Goal: Contribute content: Contribute content

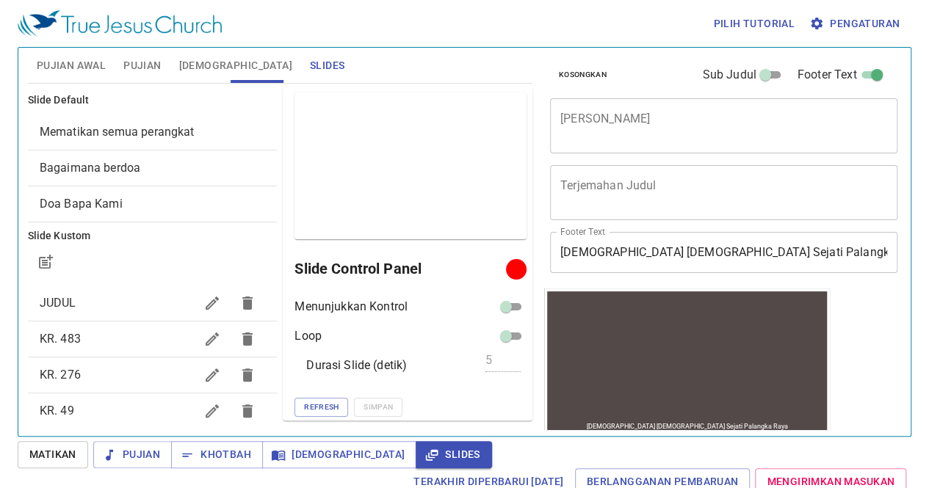
click at [865, 360] on div "Kosongkan Sub Judul Footer Text Judul Khotbah x Judul Khotbah Terjemahan Judul …" at bounding box center [722, 236] width 369 height 389
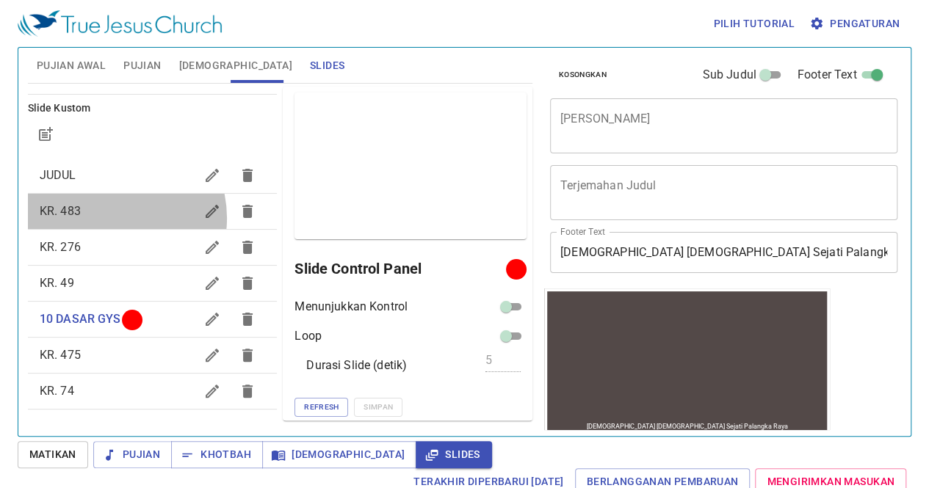
click at [110, 217] on span "KR. 483" at bounding box center [118, 212] width 156 height 18
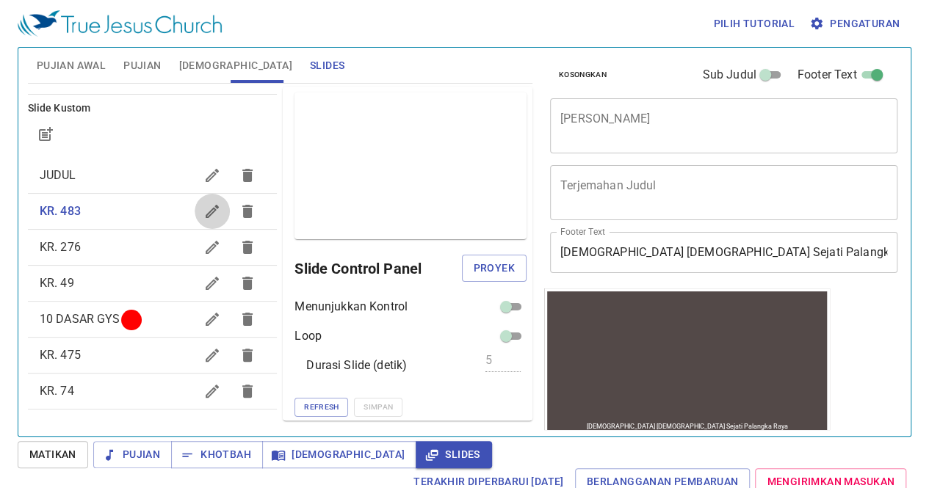
click at [195, 210] on button "button" at bounding box center [212, 211] width 35 height 35
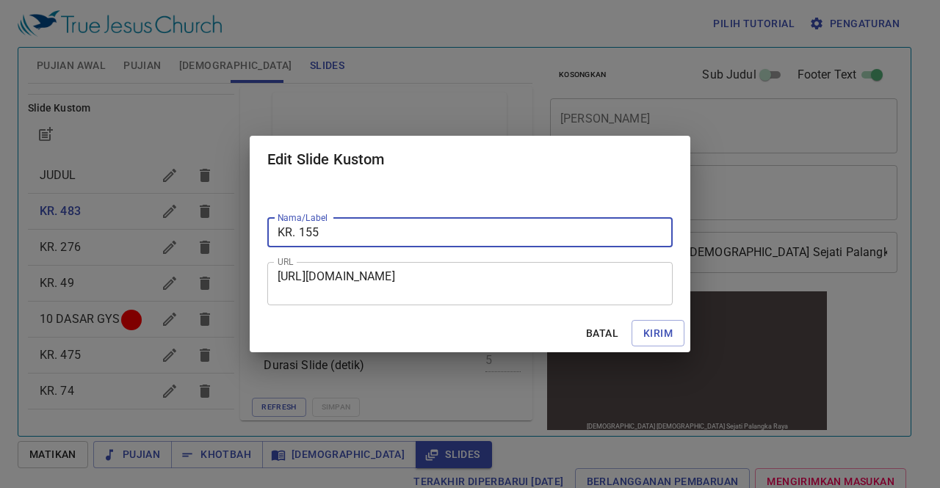
type input "KR. 155"
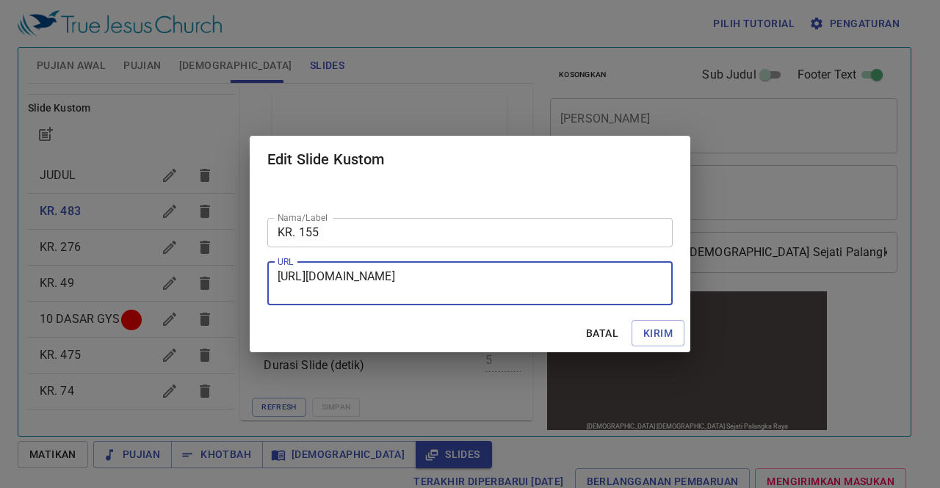
scroll to position [14, 0]
drag, startPoint x: 280, startPoint y: 273, endPoint x: 567, endPoint y: 291, distance: 287.7
click at [567, 291] on textarea "[URL][DOMAIN_NAME]" at bounding box center [470, 284] width 385 height 28
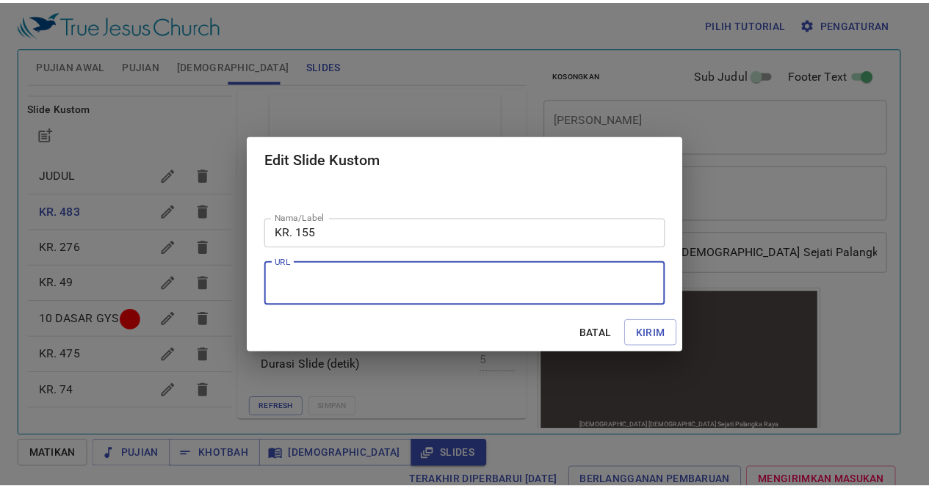
scroll to position [0, 0]
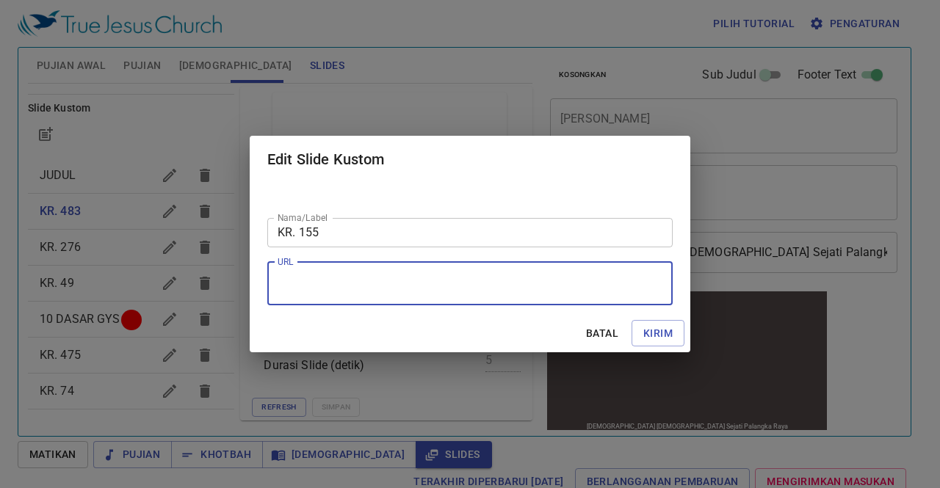
paste textarea "[URL][DOMAIN_NAME]"
type textarea "[URL][DOMAIN_NAME]"
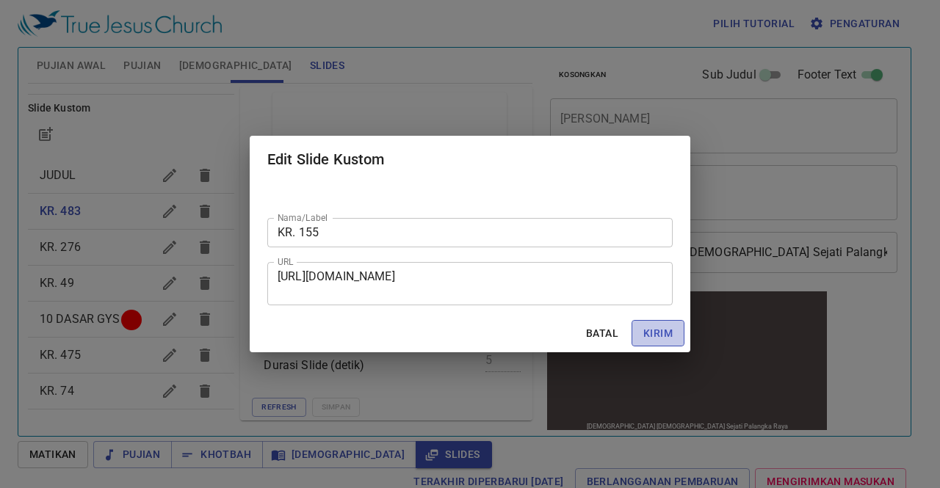
click at [671, 336] on span "Kirim" at bounding box center [657, 334] width 29 height 18
checkbox input "true"
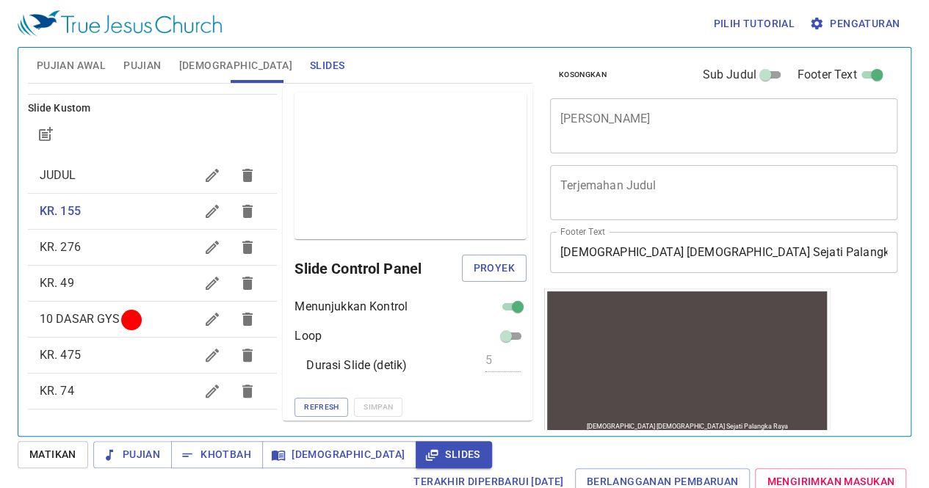
click at [510, 295] on div "Pratinjau Slide Control Panel Proyek Menunjukkan Kontrol Loop Durasi Slide (det…" at bounding box center [408, 254] width 250 height 334
click at [498, 309] on input "checkbox" at bounding box center [517, 310] width 53 height 18
checkbox input "false"
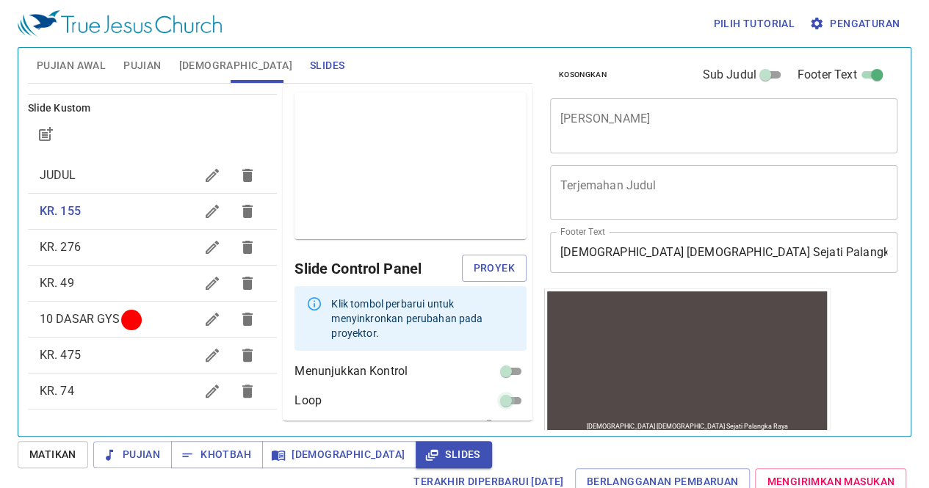
click at [496, 395] on input "checkbox" at bounding box center [506, 404] width 53 height 18
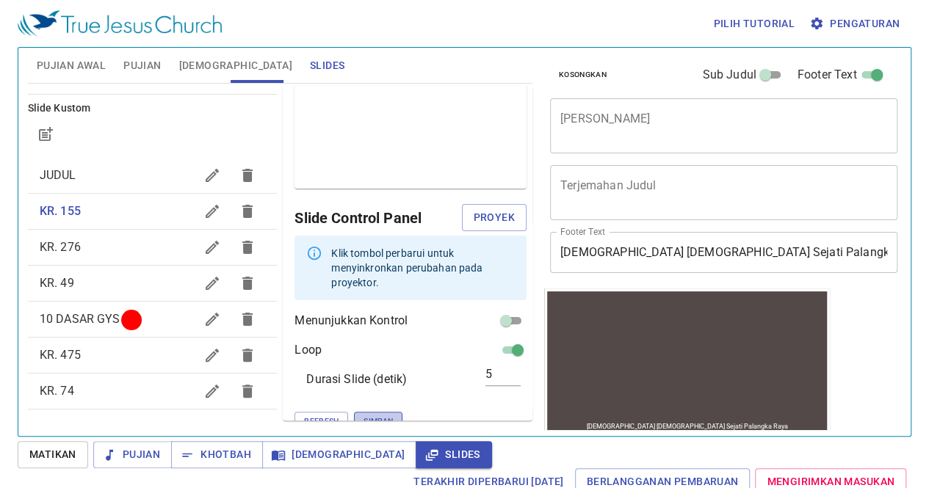
click at [364, 415] on span "Simpan" at bounding box center [378, 421] width 29 height 13
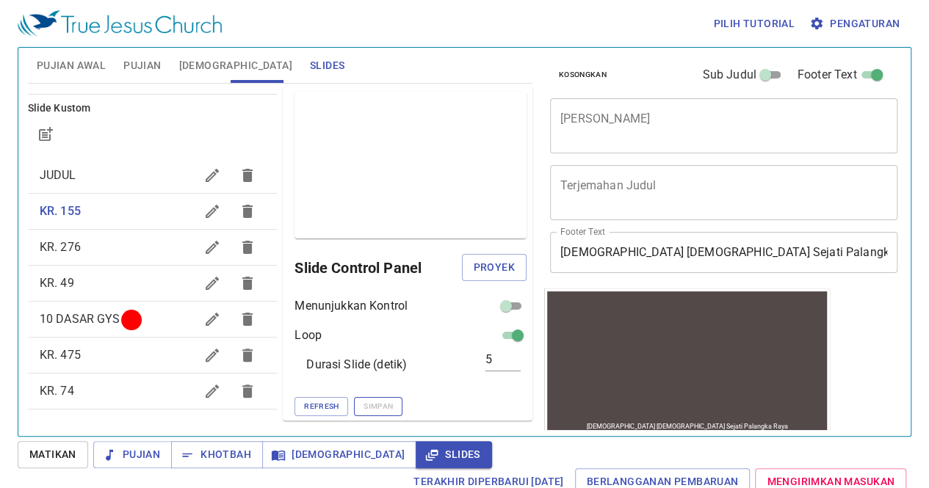
scroll to position [0, 0]
click at [206, 246] on icon "button" at bounding box center [212, 247] width 13 height 13
checkbox input "false"
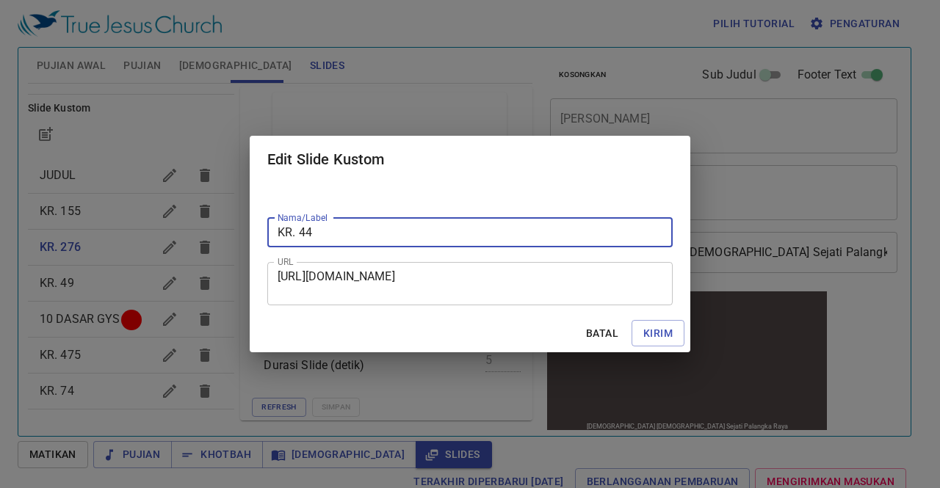
type input "KR. 44"
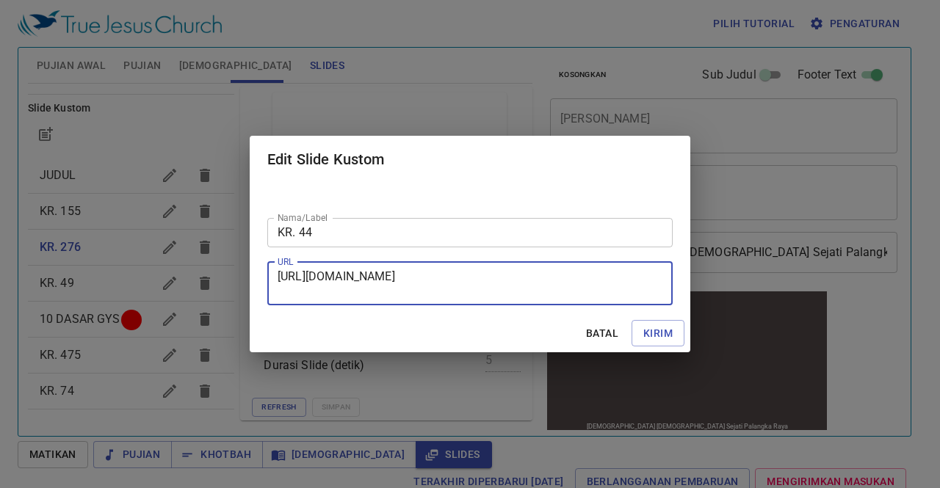
drag, startPoint x: 278, startPoint y: 276, endPoint x: 560, endPoint y: 292, distance: 282.4
click at [560, 292] on textarea "[URL][DOMAIN_NAME]" at bounding box center [470, 284] width 385 height 28
paste textarea "[URL][DOMAIN_NAME]"
type textarea "[URL][DOMAIN_NAME]"
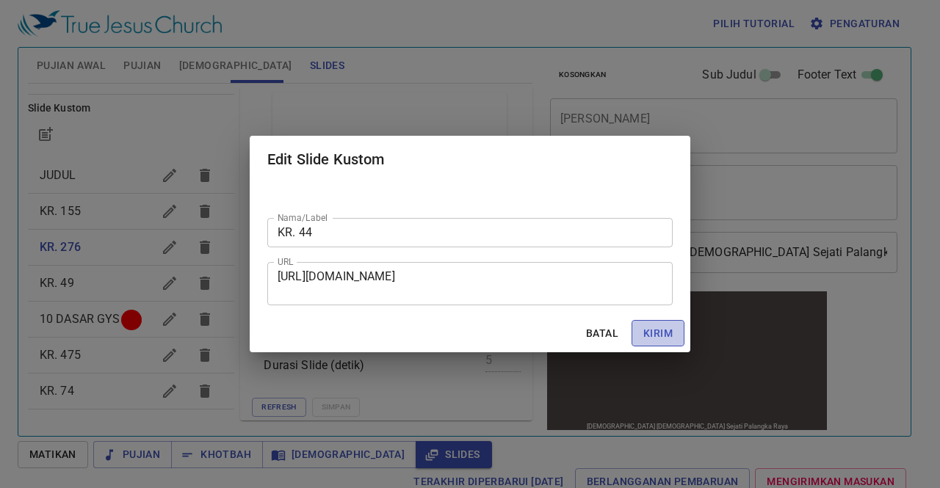
click at [649, 337] on span "Kirim" at bounding box center [657, 334] width 29 height 18
checkbox input "true"
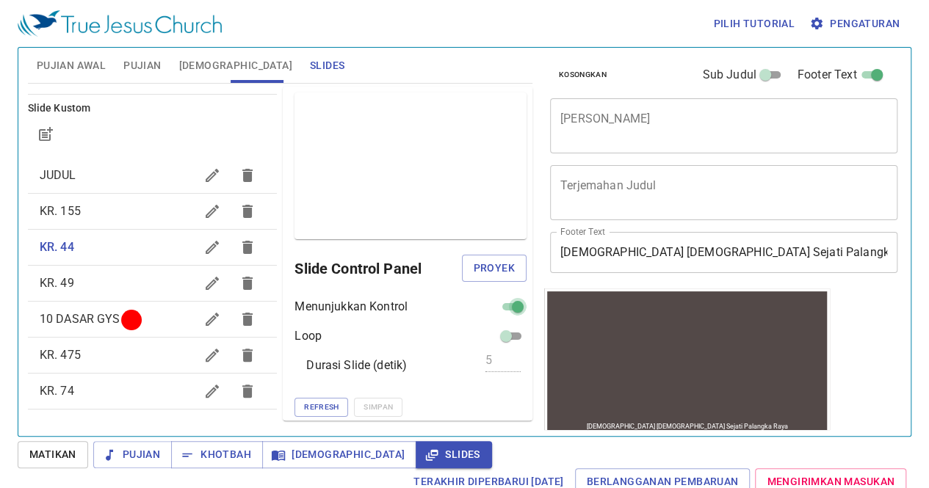
click at [502, 305] on input "checkbox" at bounding box center [517, 310] width 53 height 18
checkbox input "false"
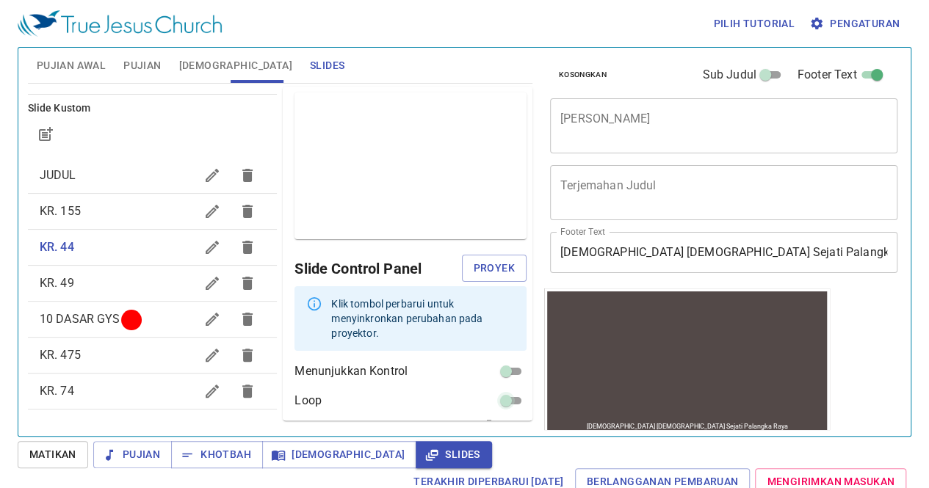
click at [501, 395] on input "checkbox" at bounding box center [506, 404] width 53 height 18
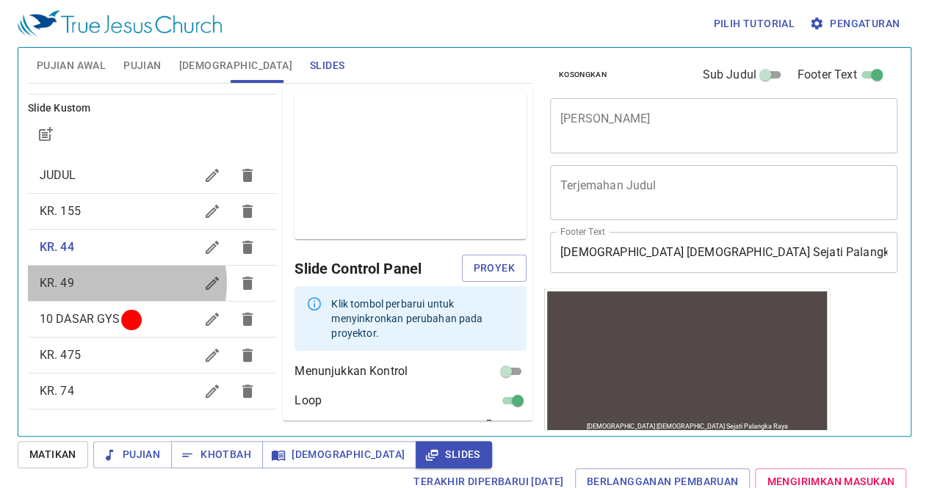
click at [126, 283] on span "KR. 49" at bounding box center [118, 284] width 156 height 18
checkbox input "false"
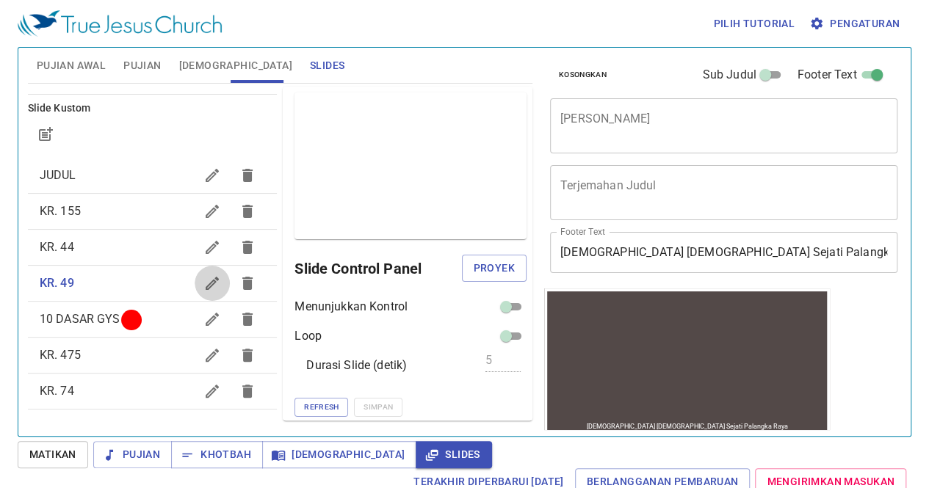
click at [203, 289] on icon "button" at bounding box center [212, 284] width 18 height 18
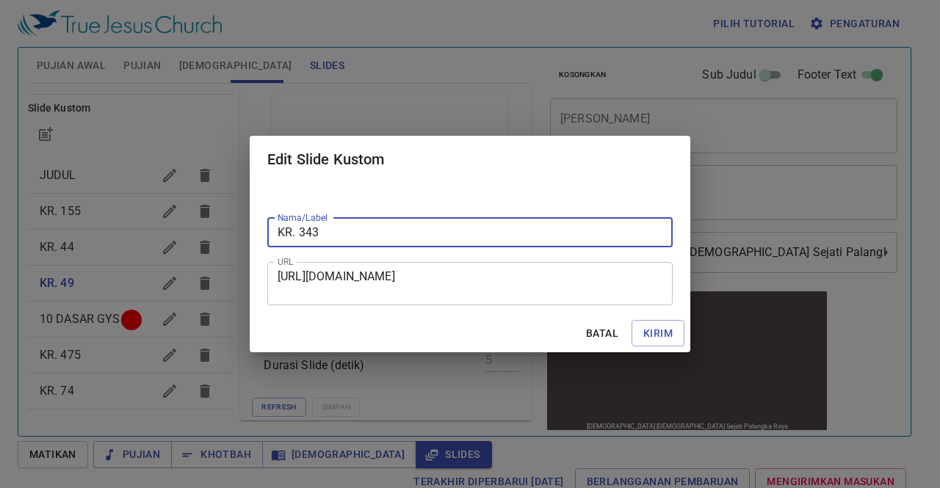
type input "KR. 343"
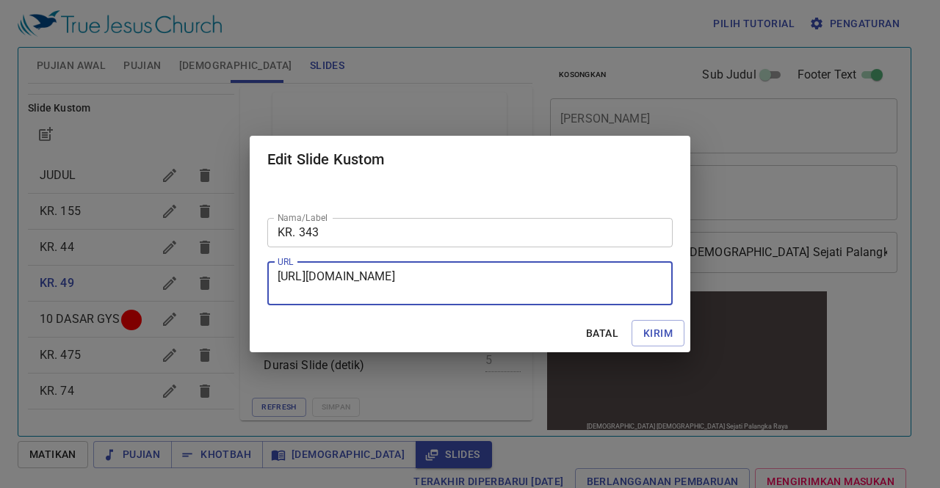
drag, startPoint x: 278, startPoint y: 274, endPoint x: 538, endPoint y: 296, distance: 260.9
click at [538, 296] on textarea "[URL][DOMAIN_NAME]" at bounding box center [470, 284] width 385 height 28
paste textarea "[URL][DOMAIN_NAME]"
type textarea "[URL][DOMAIN_NAME]"
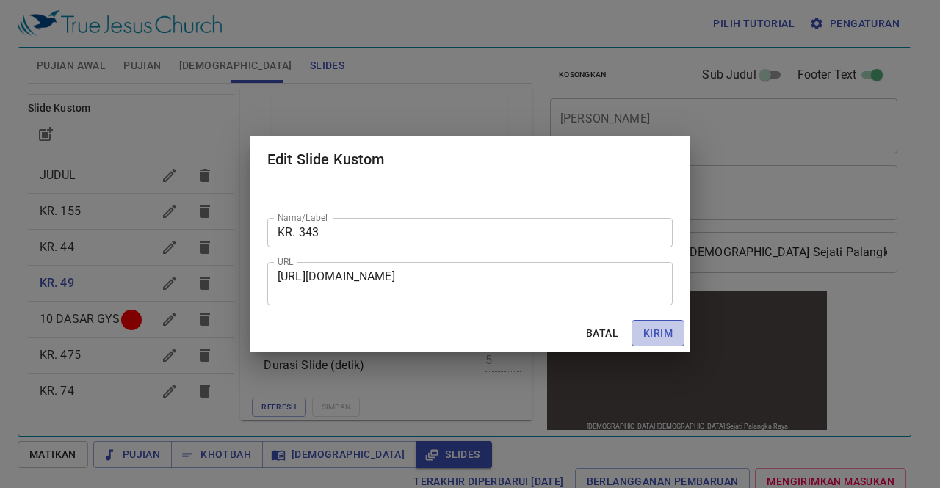
click at [655, 332] on span "Kirim" at bounding box center [657, 334] width 29 height 18
checkbox input "true"
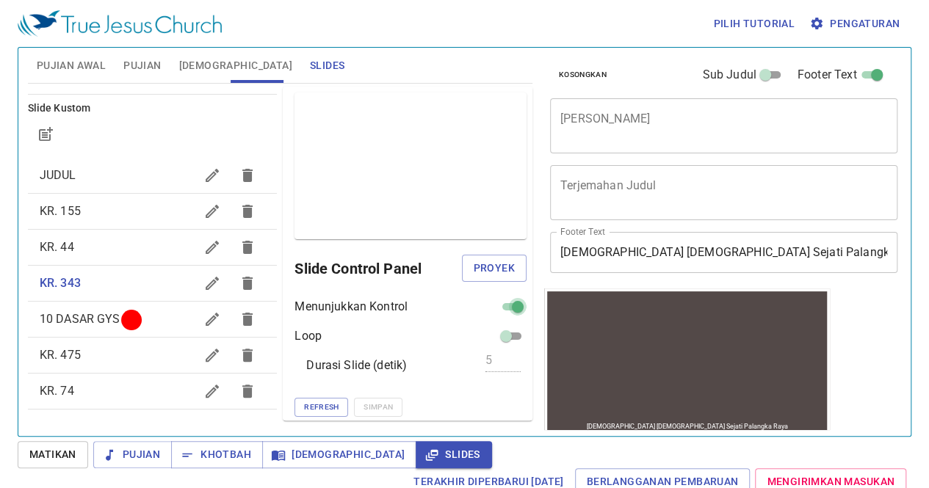
click at [508, 302] on input "checkbox" at bounding box center [517, 310] width 53 height 18
checkbox input "false"
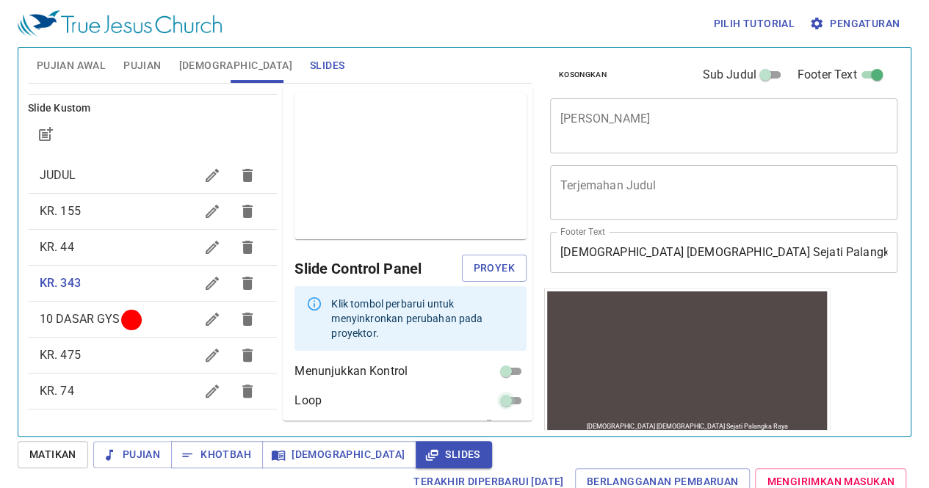
click at [504, 395] on input "checkbox" at bounding box center [506, 404] width 53 height 18
checkbox input "true"
click at [117, 244] on span "KR. 44" at bounding box center [118, 248] width 156 height 18
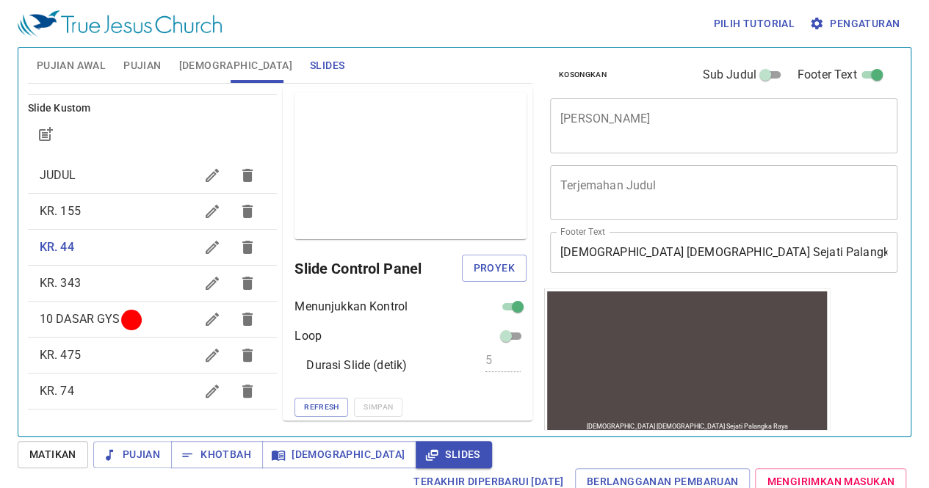
checkbox input "true"
checkbox input "false"
click at [502, 305] on input "checkbox" at bounding box center [517, 310] width 53 height 18
checkbox input "false"
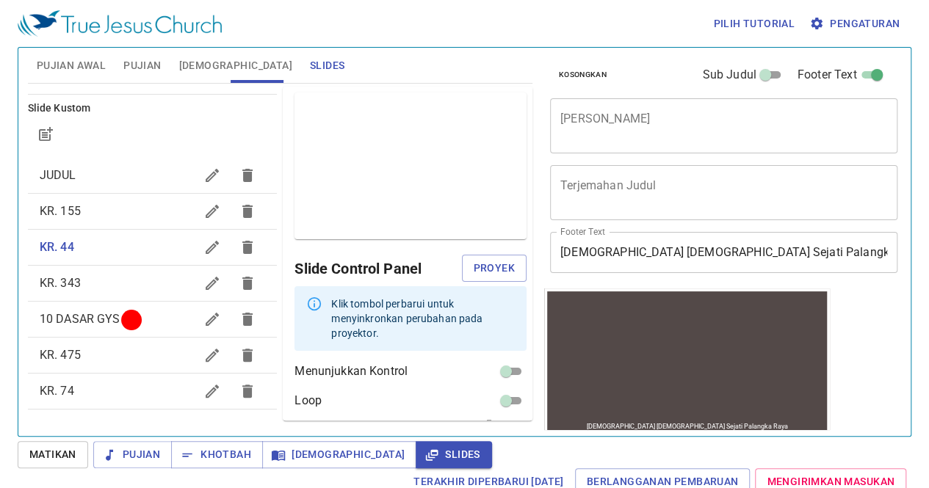
click at [501, 395] on input "checkbox" at bounding box center [506, 404] width 53 height 18
checkbox input "true"
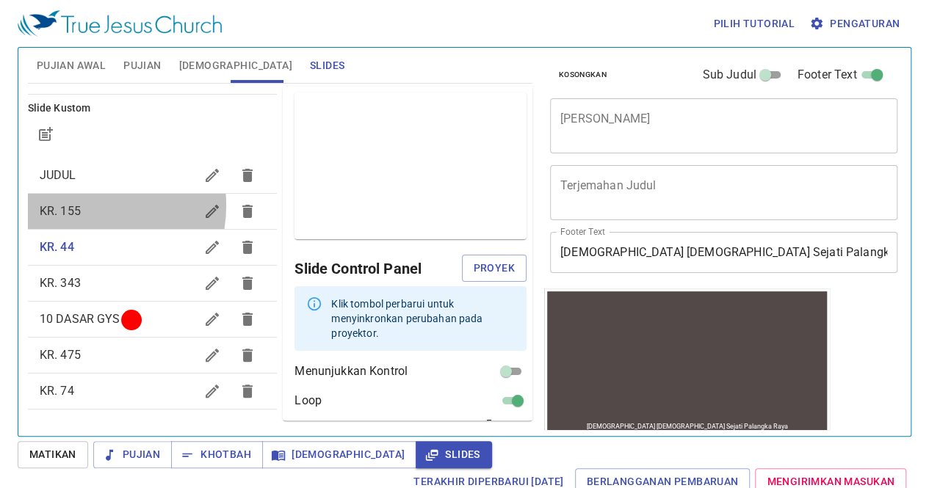
click at [76, 205] on span "KR. 155" at bounding box center [60, 211] width 41 height 14
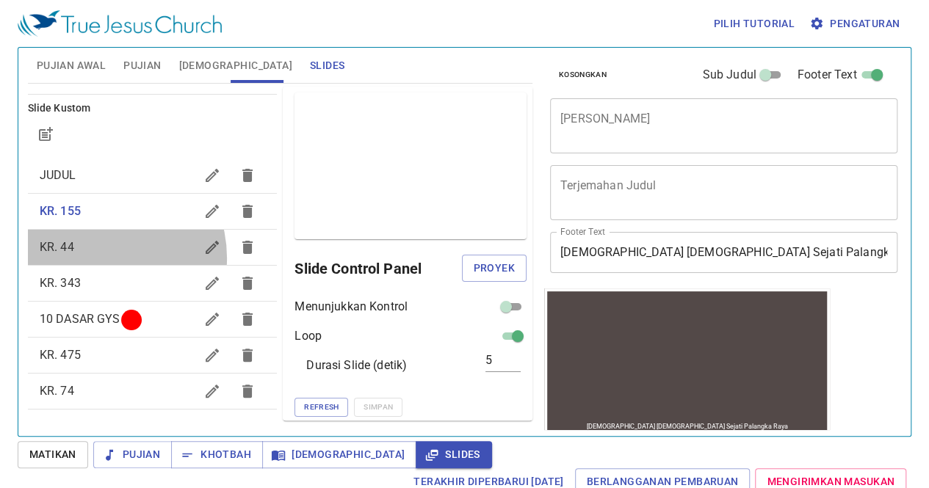
click at [94, 258] on div "KR. 44" at bounding box center [153, 247] width 250 height 35
checkbox input "true"
checkbox input "false"
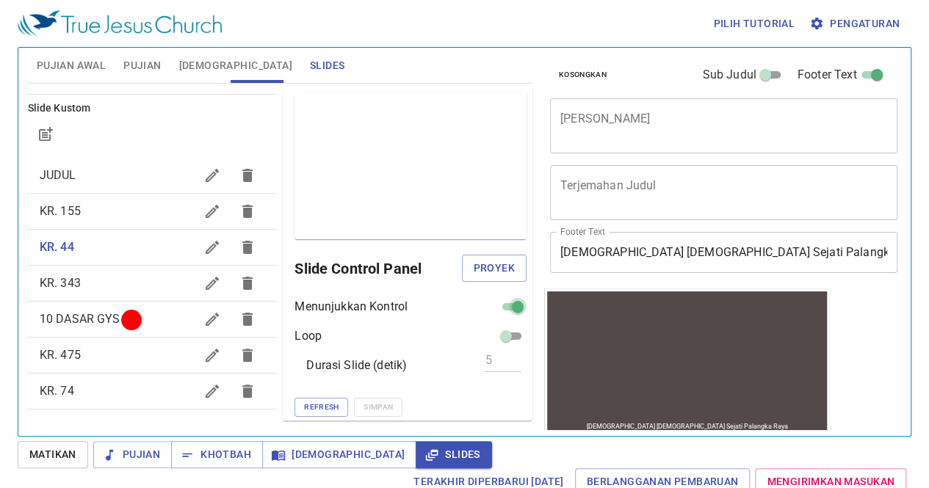
click at [501, 306] on input "checkbox" at bounding box center [517, 310] width 53 height 18
checkbox input "false"
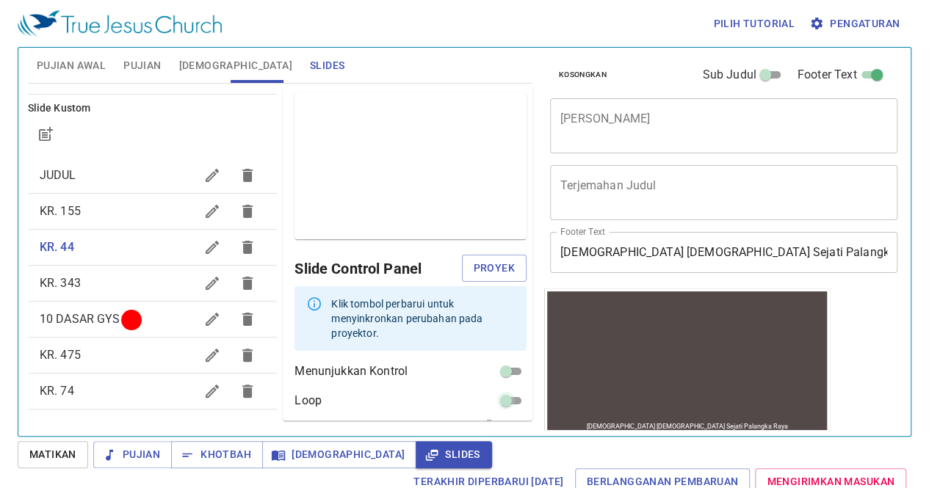
click at [505, 395] on input "checkbox" at bounding box center [506, 404] width 53 height 18
checkbox input "true"
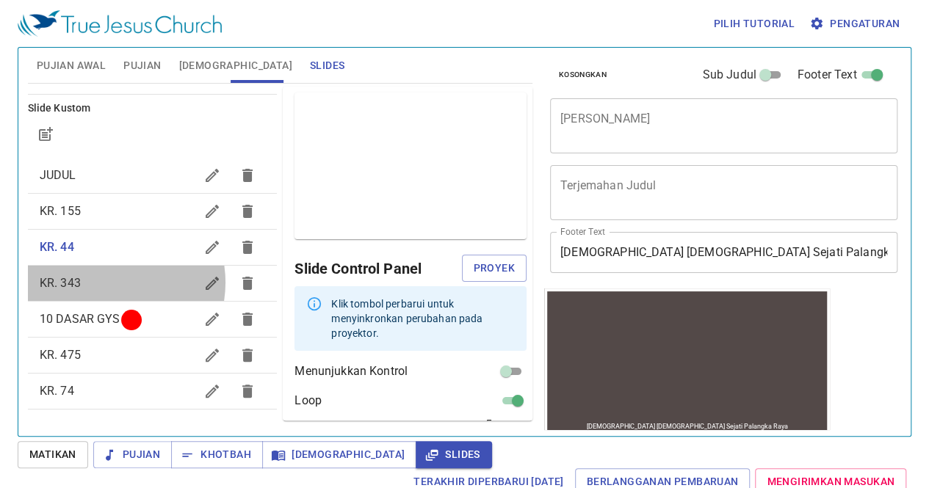
click at [106, 282] on span "KR. 343" at bounding box center [118, 284] width 156 height 18
checkbox input "true"
checkbox input "false"
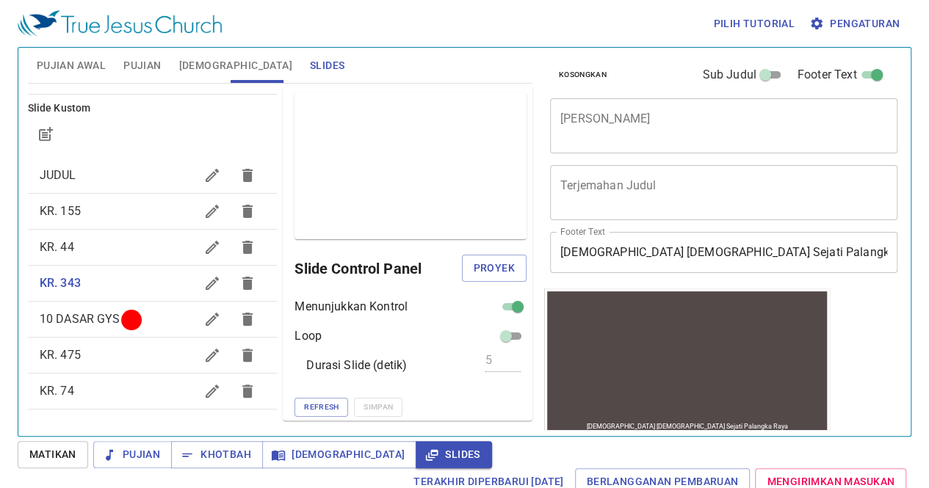
click at [509, 298] on span at bounding box center [518, 307] width 18 height 18
click at [503, 303] on input "checkbox" at bounding box center [517, 310] width 53 height 18
checkbox input "false"
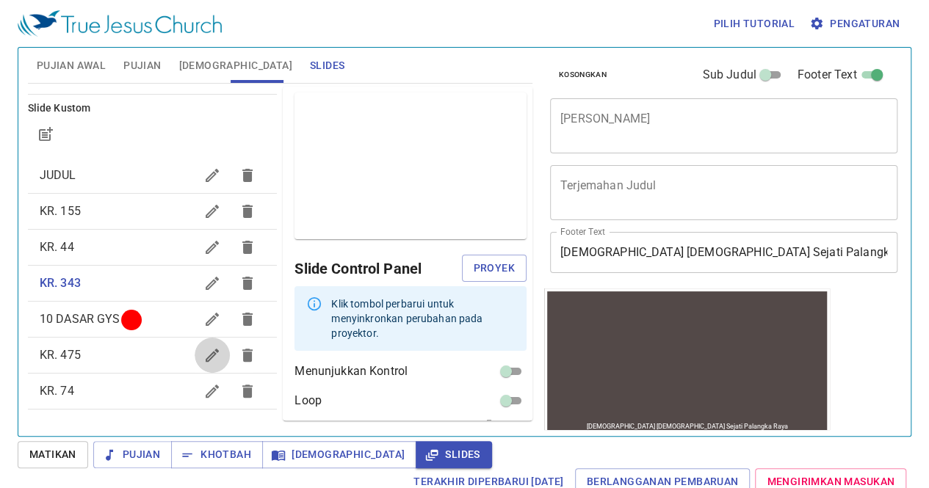
click at [203, 353] on icon "button" at bounding box center [212, 356] width 18 height 18
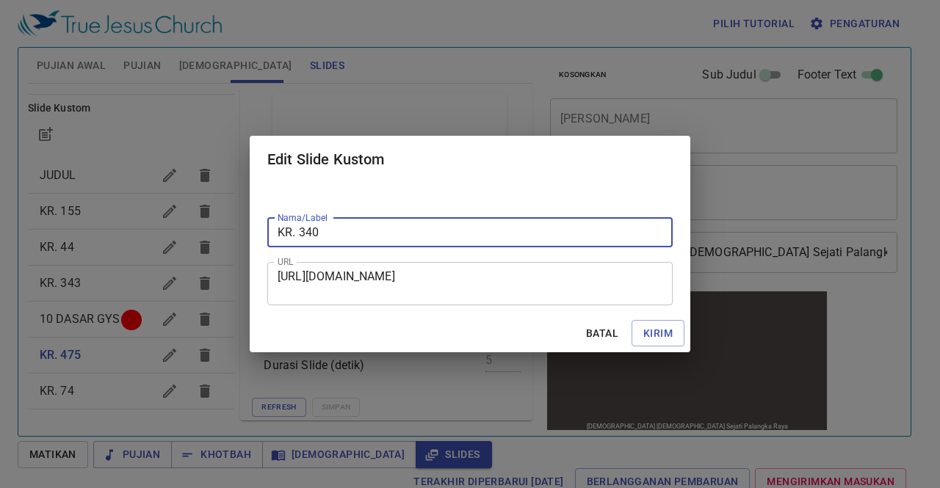
type input "KR. 340"
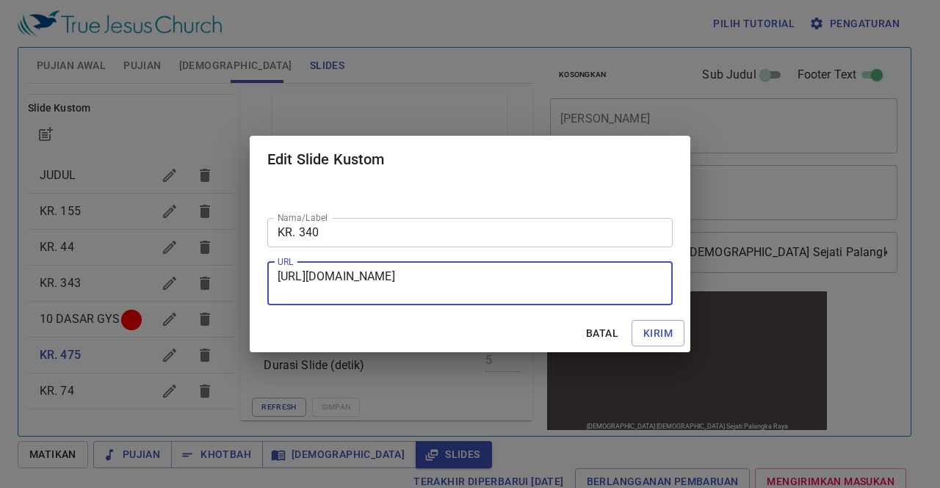
click at [279, 274] on textarea "[URL][DOMAIN_NAME]" at bounding box center [470, 284] width 385 height 28
drag, startPoint x: 280, startPoint y: 275, endPoint x: 571, endPoint y: 303, distance: 292.9
click at [571, 303] on div "[URL][DOMAIN_NAME] URL" at bounding box center [469, 283] width 405 height 43
paste textarea "[URL][DOMAIN_NAME]"
type textarea "[URL][DOMAIN_NAME]"
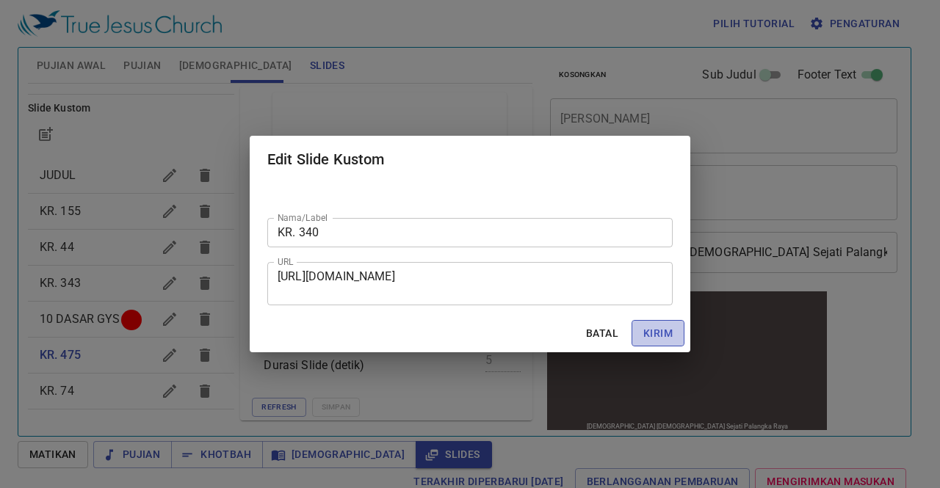
click at [651, 327] on span "Kirim" at bounding box center [657, 334] width 29 height 18
checkbox input "true"
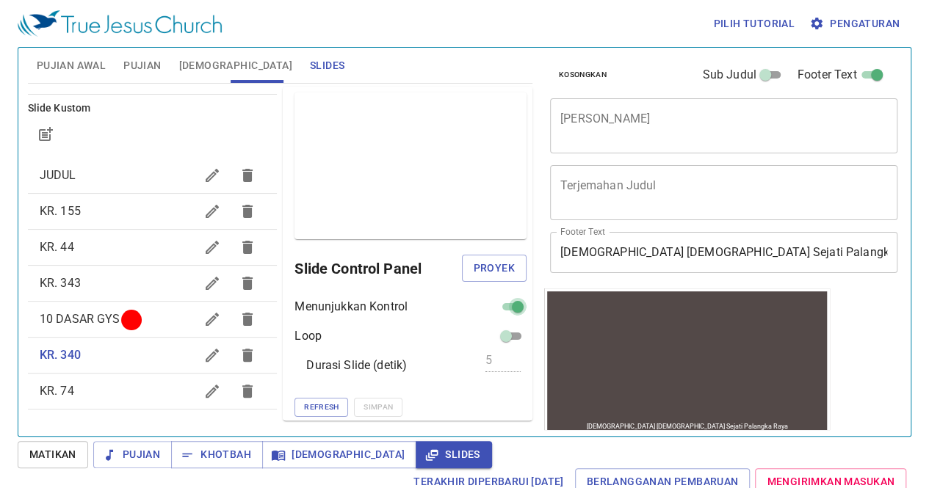
click at [502, 301] on input "checkbox" at bounding box center [517, 310] width 53 height 18
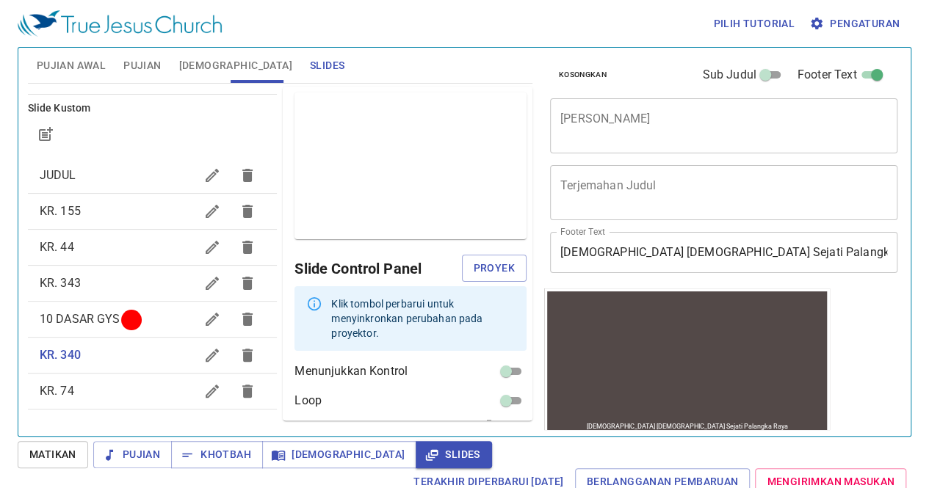
scroll to position [51, 0]
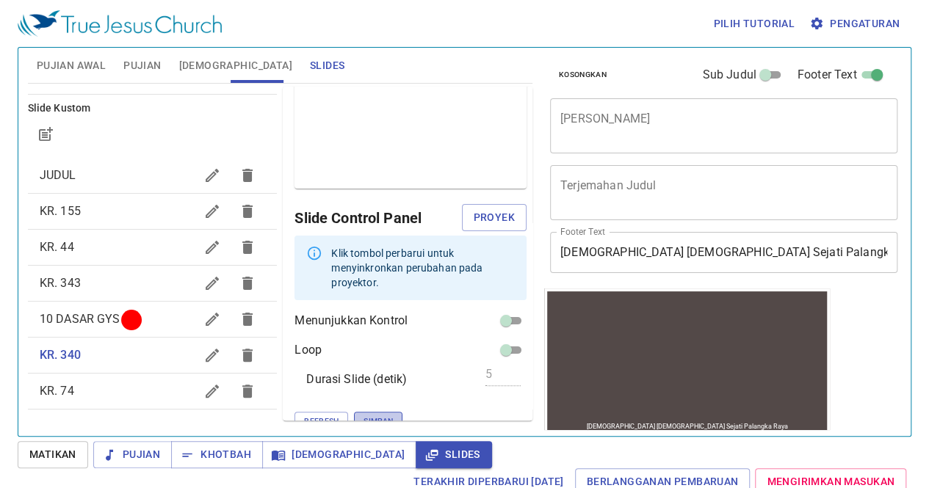
click at [364, 415] on span "Simpan" at bounding box center [378, 421] width 29 height 13
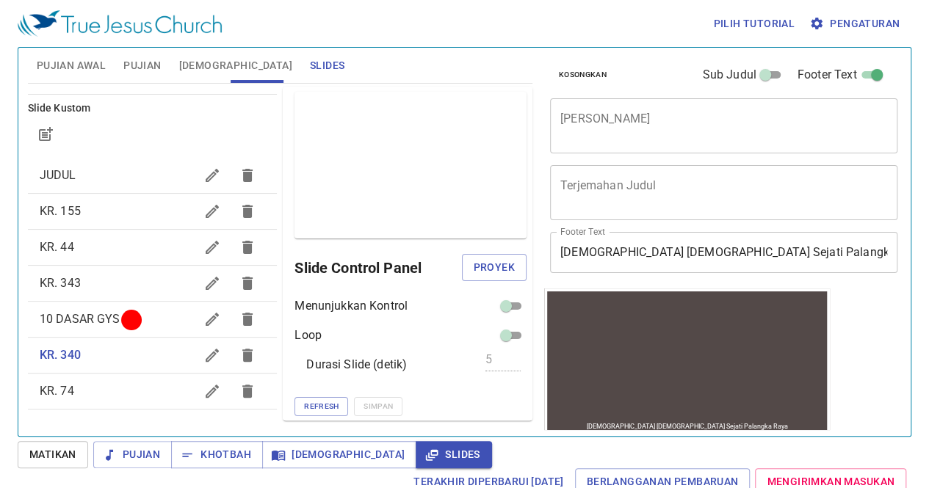
scroll to position [0, 0]
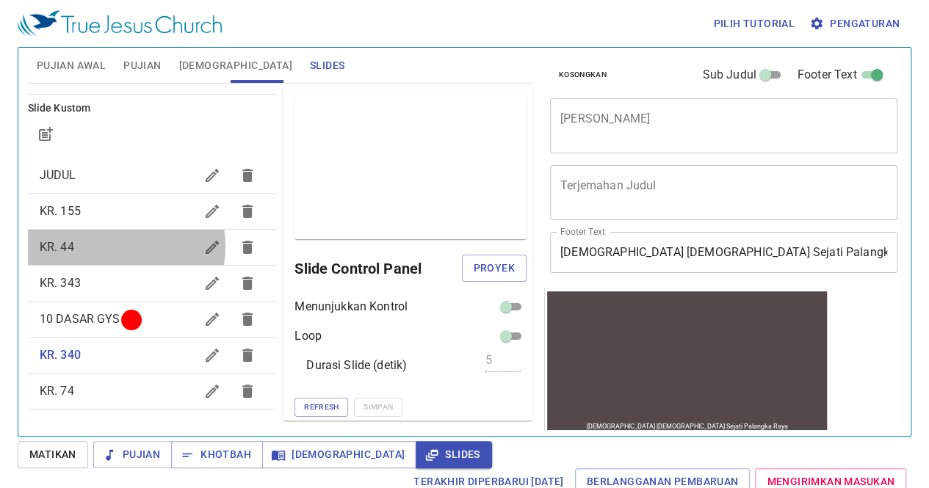
click at [113, 246] on span "KR. 44" at bounding box center [118, 248] width 156 height 18
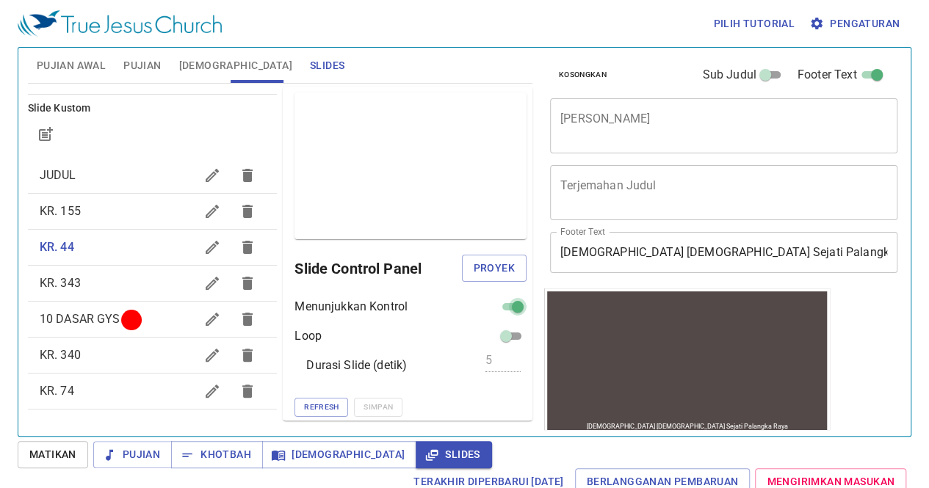
click at [505, 305] on input "checkbox" at bounding box center [517, 310] width 53 height 18
checkbox input "false"
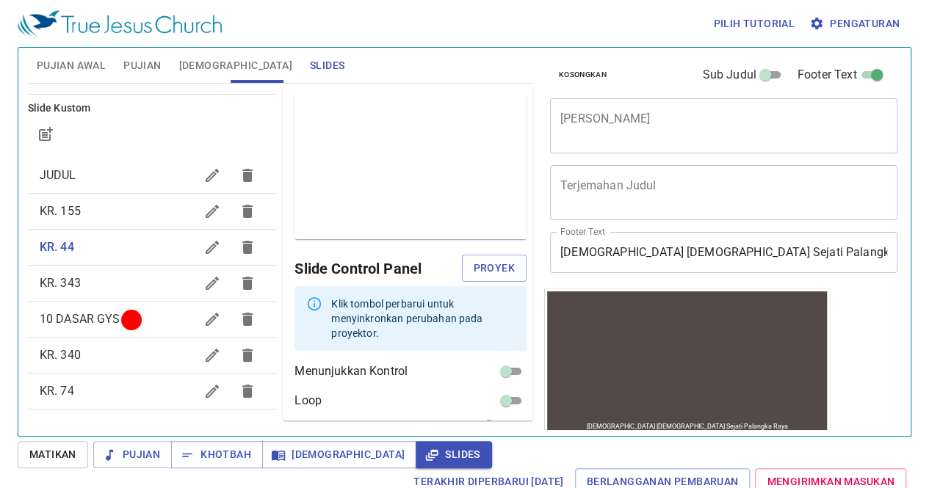
scroll to position [51, 0]
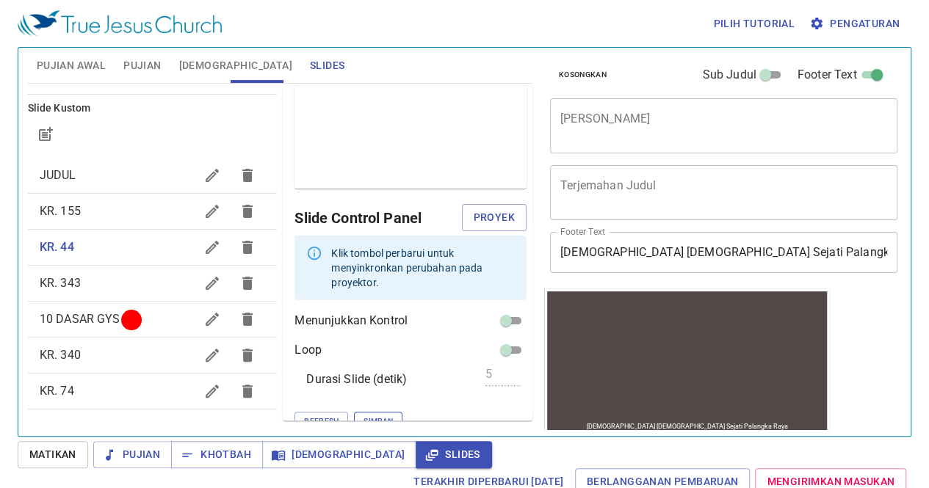
click at [364, 415] on span "Simpan" at bounding box center [378, 421] width 29 height 13
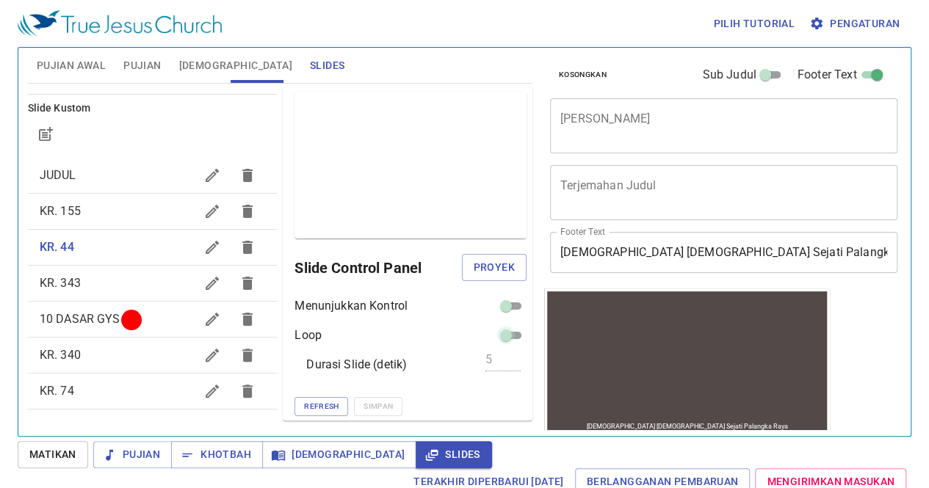
click at [504, 337] on input "checkbox" at bounding box center [506, 339] width 53 height 18
checkbox input "true"
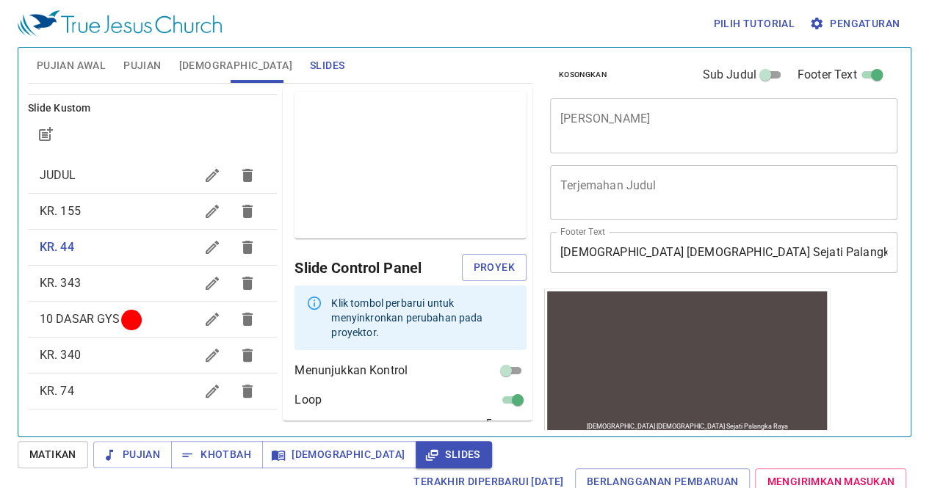
scroll to position [51, 0]
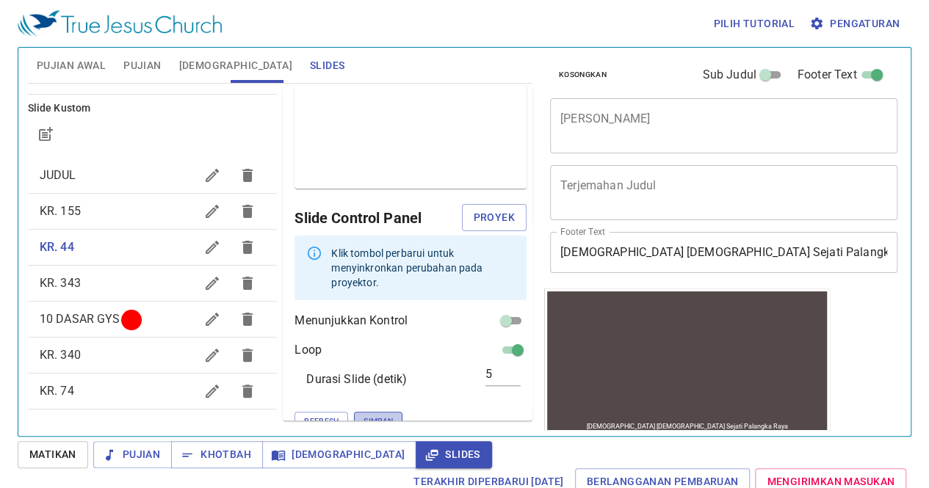
click at [364, 415] on span "Simpan" at bounding box center [378, 421] width 29 height 13
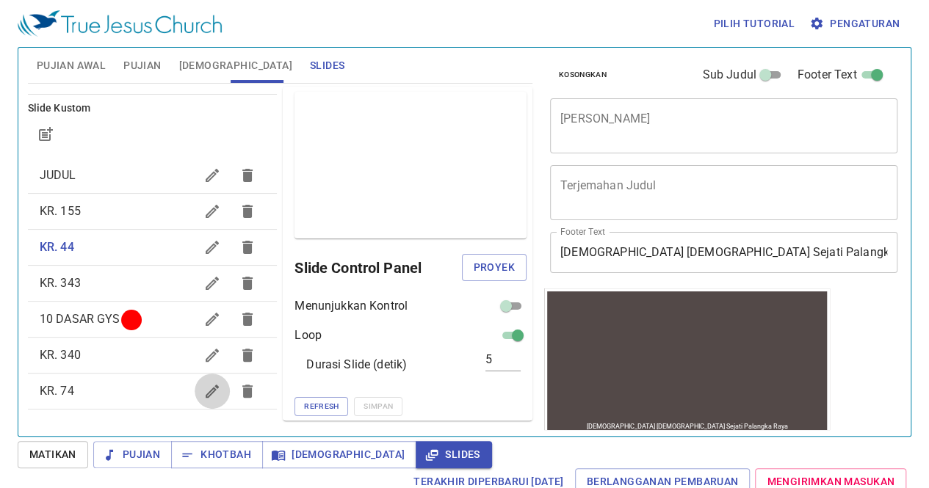
click at [203, 396] on icon "button" at bounding box center [212, 392] width 18 height 18
checkbox input "true"
checkbox input "false"
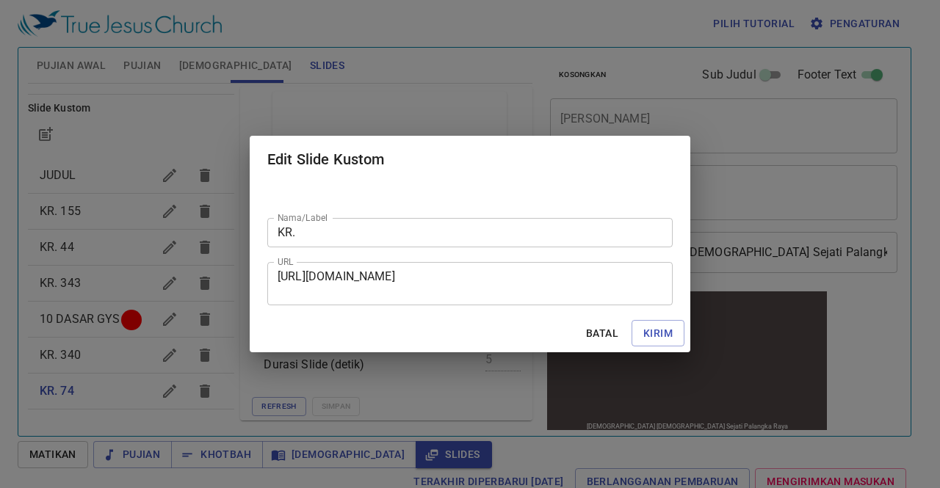
click at [326, 309] on div "Nama/Label KR. Nama/Label URL [URL][DOMAIN_NAME] URL" at bounding box center [470, 248] width 441 height 131
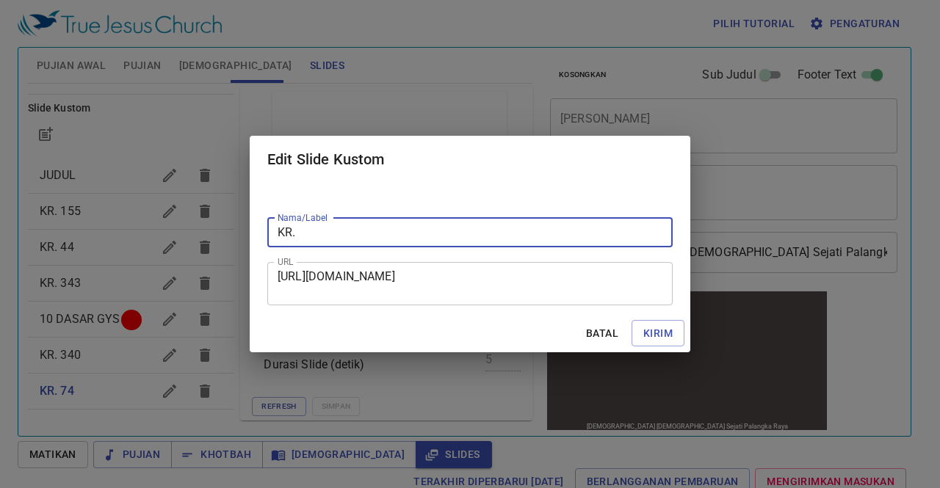
click at [410, 233] on input "KR." at bounding box center [469, 232] width 405 height 29
type input "KR. 502"
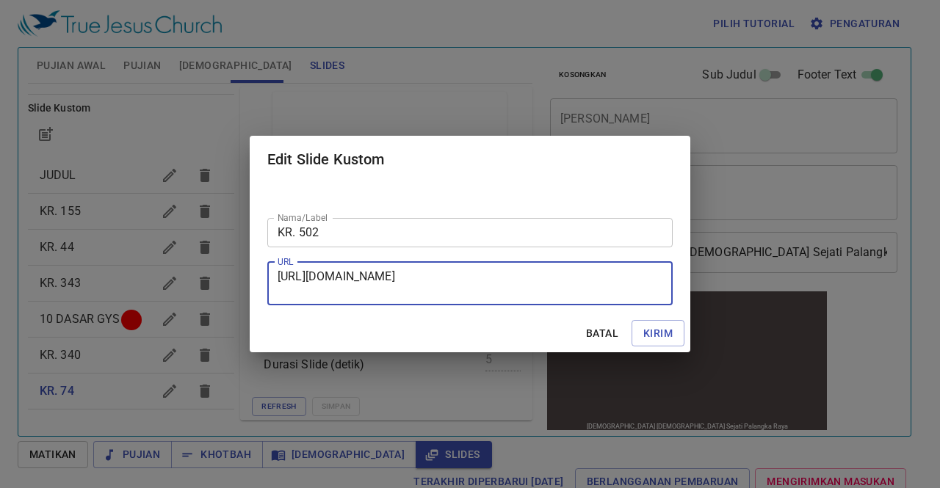
drag, startPoint x: 278, startPoint y: 277, endPoint x: 488, endPoint y: 294, distance: 210.7
click at [488, 294] on textarea "[URL][DOMAIN_NAME]" at bounding box center [470, 284] width 385 height 28
paste textarea "[URL][DOMAIN_NAME]"
type textarea "[URL][DOMAIN_NAME]"
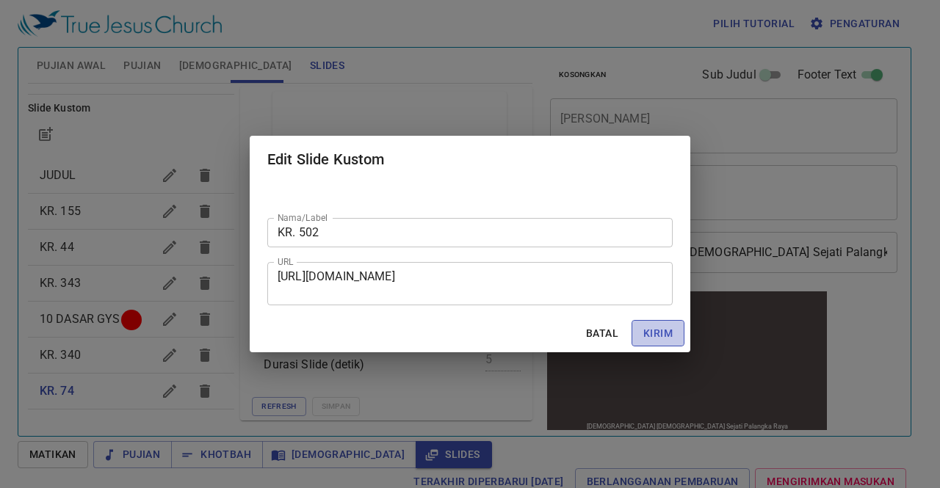
click at [657, 334] on span "Kirim" at bounding box center [657, 334] width 29 height 18
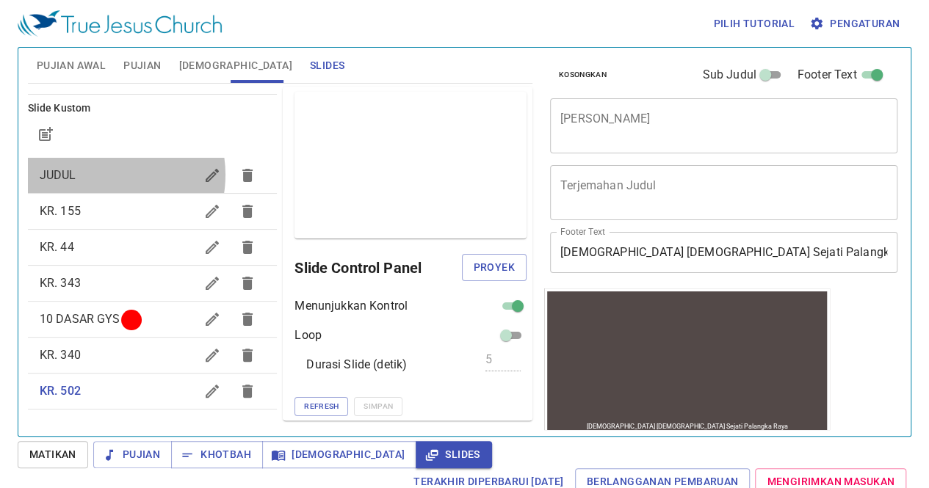
click at [104, 174] on span "JUDUL" at bounding box center [118, 176] width 156 height 18
checkbox input "false"
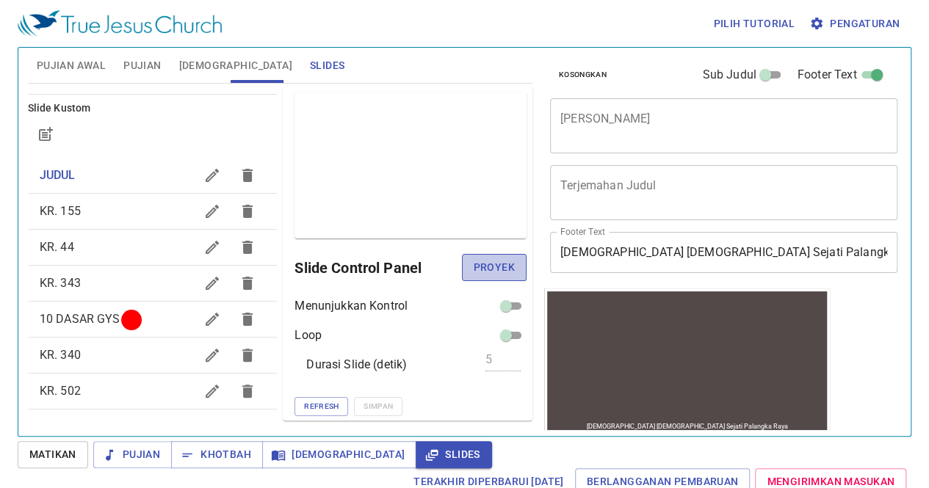
click at [476, 270] on span "Proyek" at bounding box center [494, 268] width 41 height 18
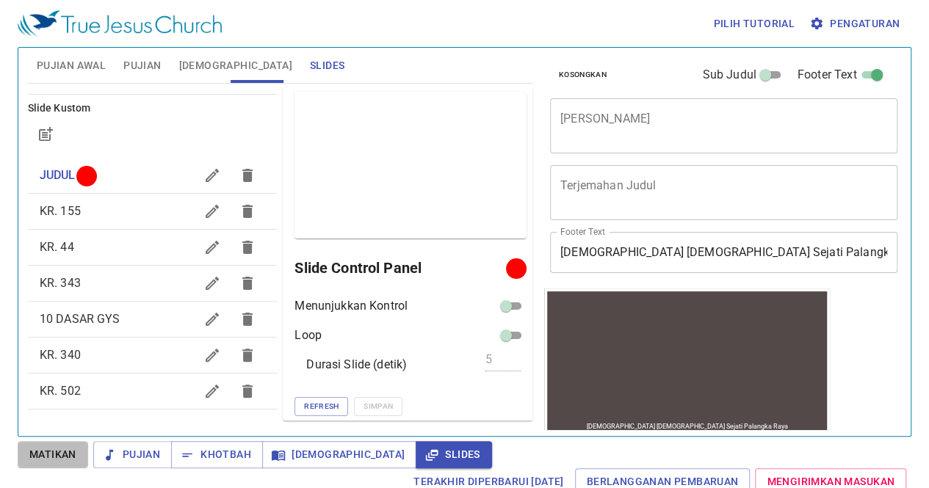
click at [65, 455] on span "Matikan" at bounding box center [52, 455] width 47 height 18
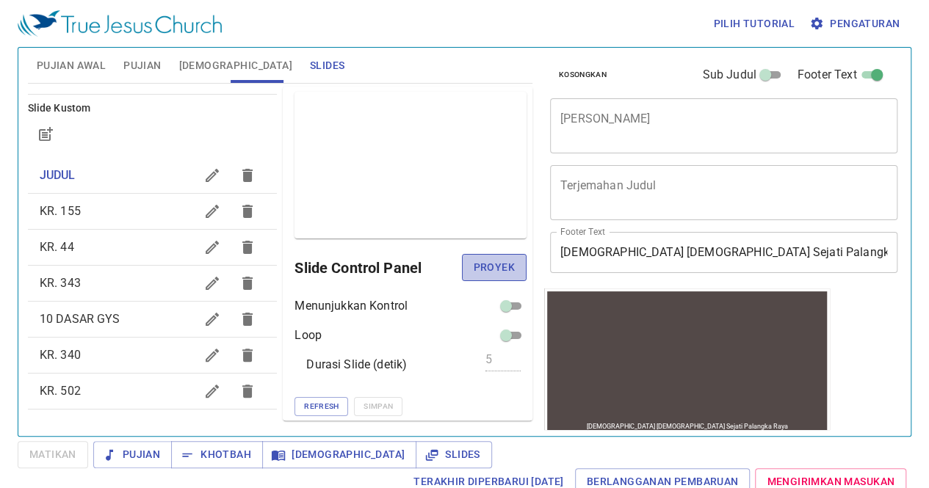
click at [480, 270] on span "Proyek" at bounding box center [494, 268] width 41 height 18
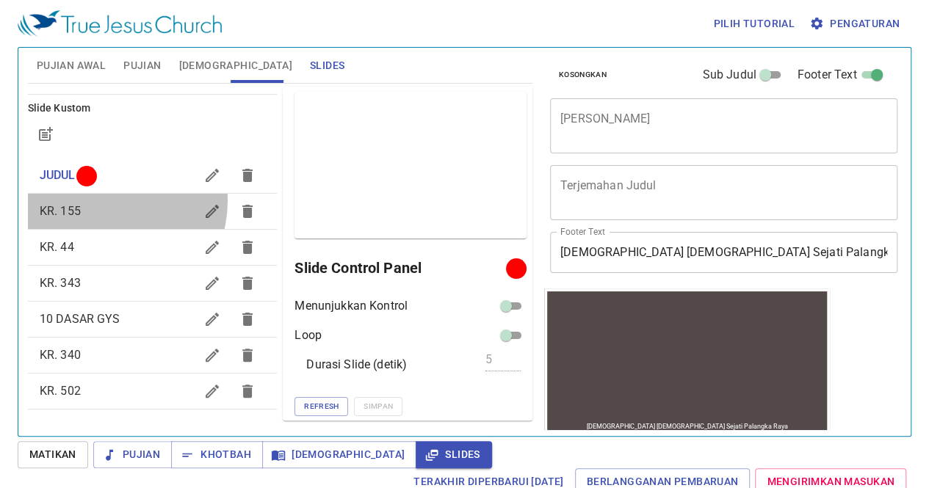
click at [106, 200] on div "KR. 155" at bounding box center [153, 211] width 250 height 35
checkbox input "true"
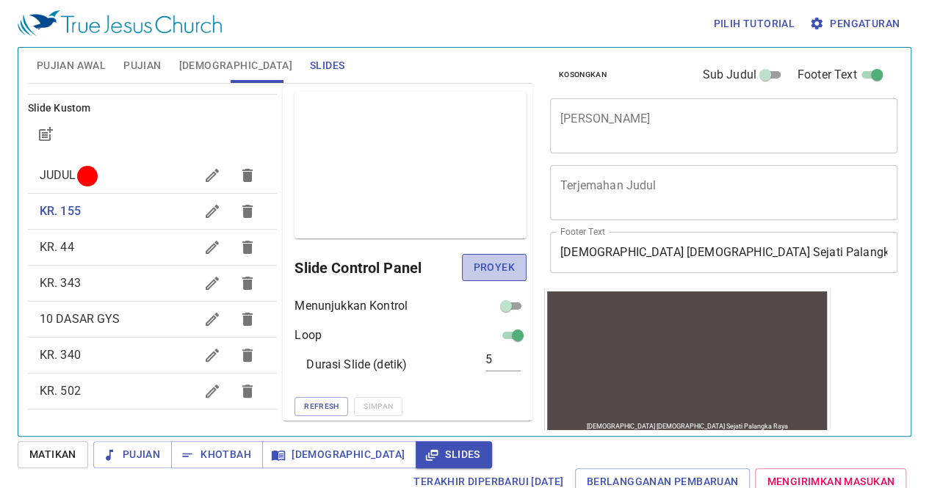
click at [486, 267] on span "Proyek" at bounding box center [494, 268] width 41 height 18
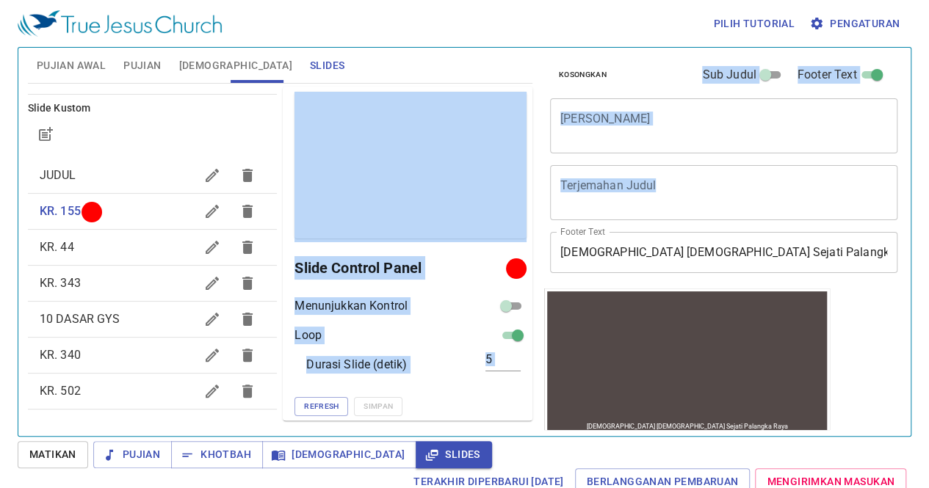
drag, startPoint x: 455, startPoint y: 181, endPoint x: 865, endPoint y: 220, distance: 412.4
click at [865, 220] on div "Pujian Awal Pujian [DEMOGRAPHIC_DATA] Slides Pencarian kidung rohani Pencarian …" at bounding box center [464, 236] width 885 height 389
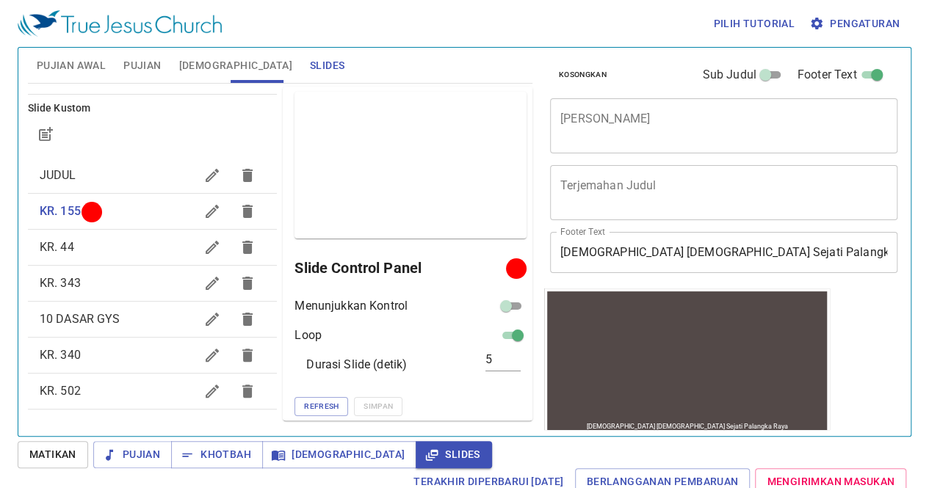
click at [879, 369] on div "Kosongkan Sub Judul Footer Text Judul Khotbah x Judul Khotbah Terjemahan Judul …" at bounding box center [722, 236] width 369 height 389
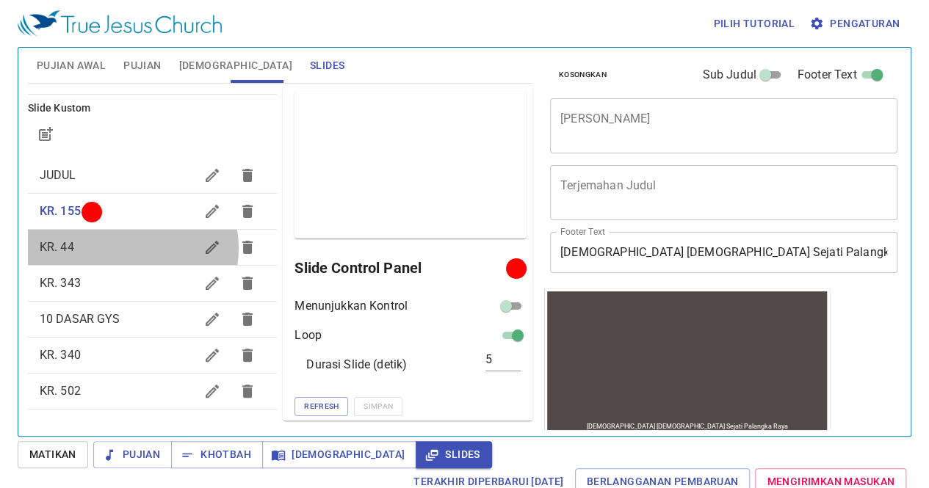
click at [131, 247] on span "KR. 44" at bounding box center [118, 248] width 156 height 18
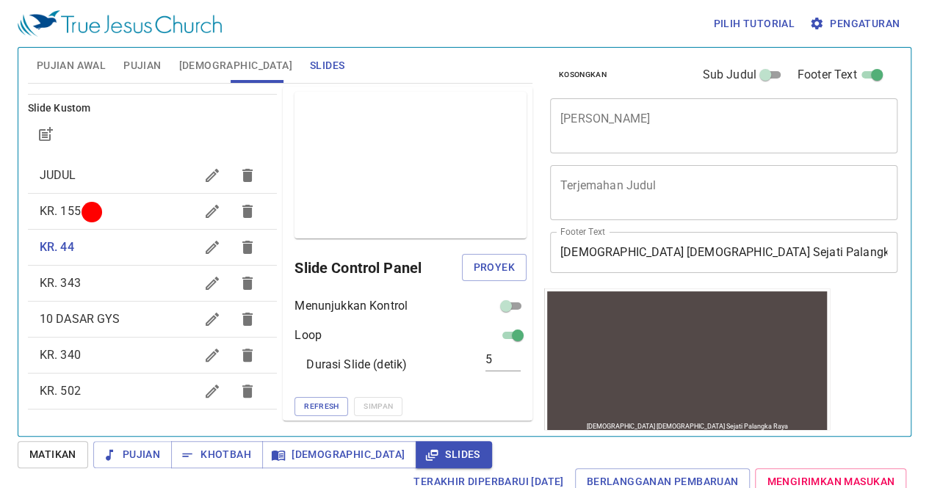
scroll to position [7, 0]
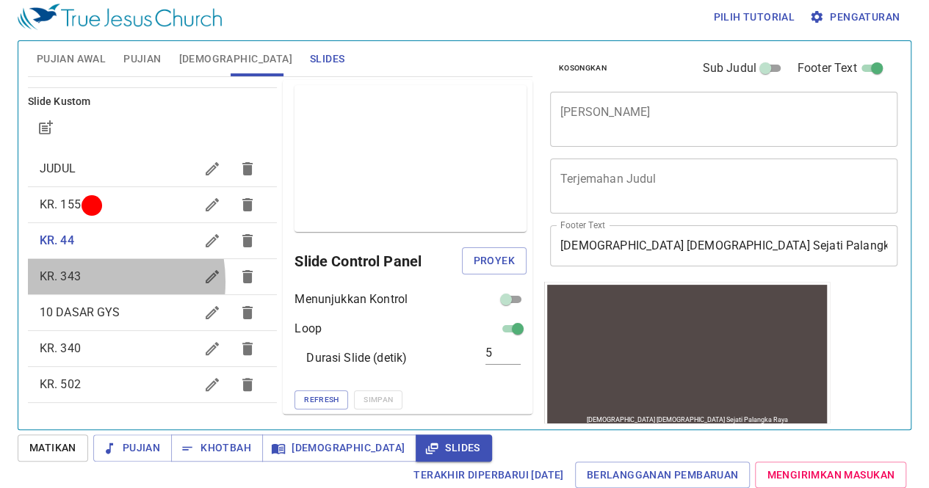
click at [77, 281] on span "KR. 343" at bounding box center [60, 277] width 41 height 14
checkbox input "true"
checkbox input "false"
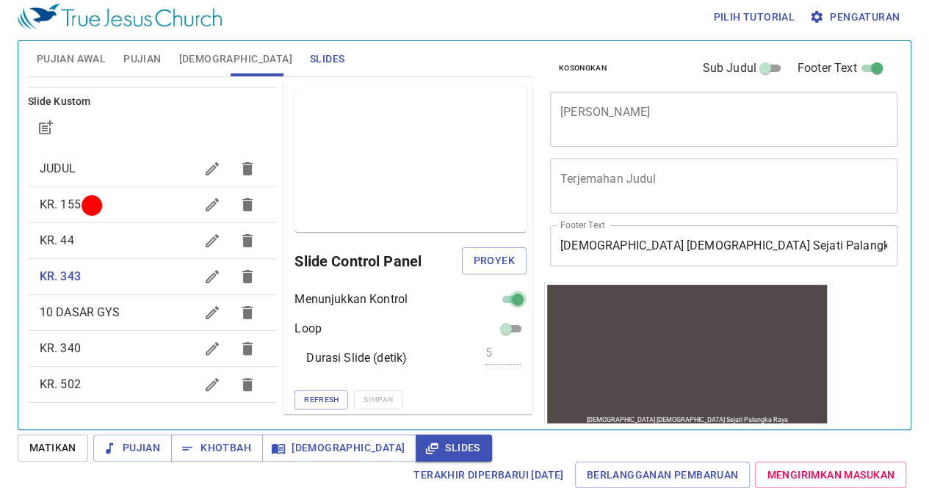
click at [496, 295] on input "checkbox" at bounding box center [517, 303] width 53 height 18
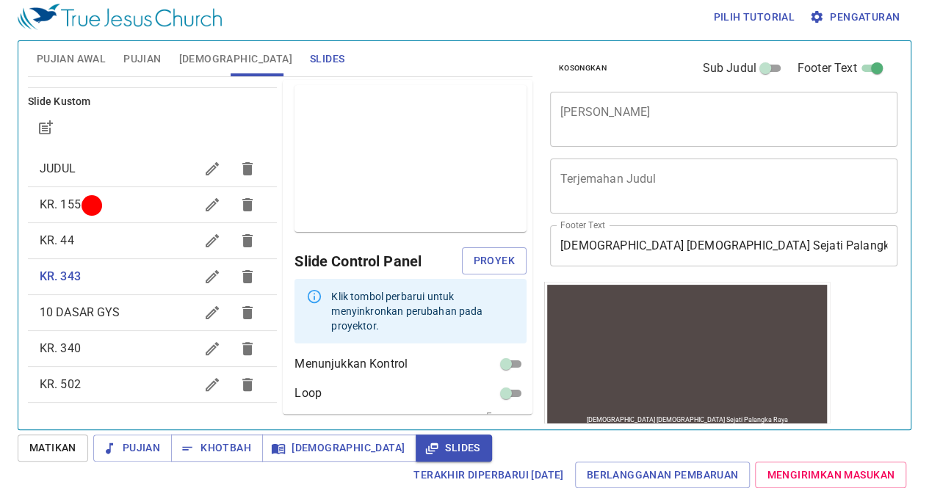
scroll to position [51, 0]
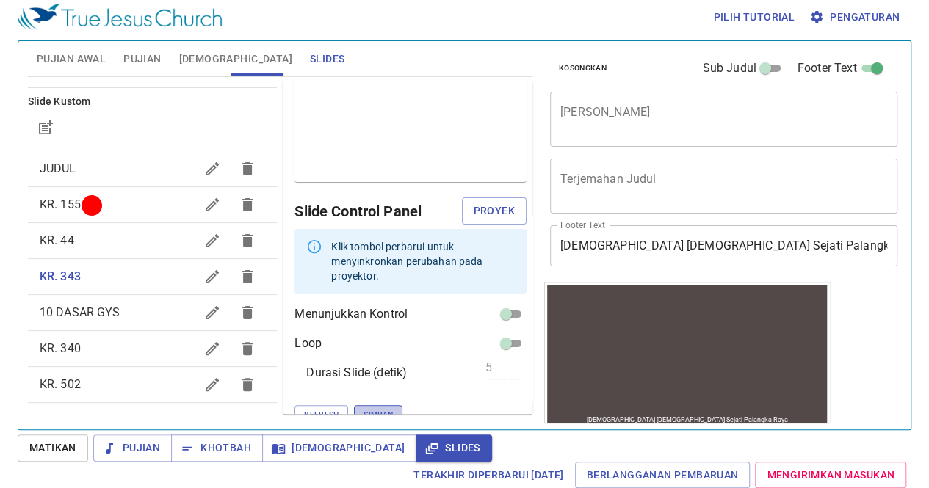
click at [364, 408] on span "Simpan" at bounding box center [378, 414] width 29 height 13
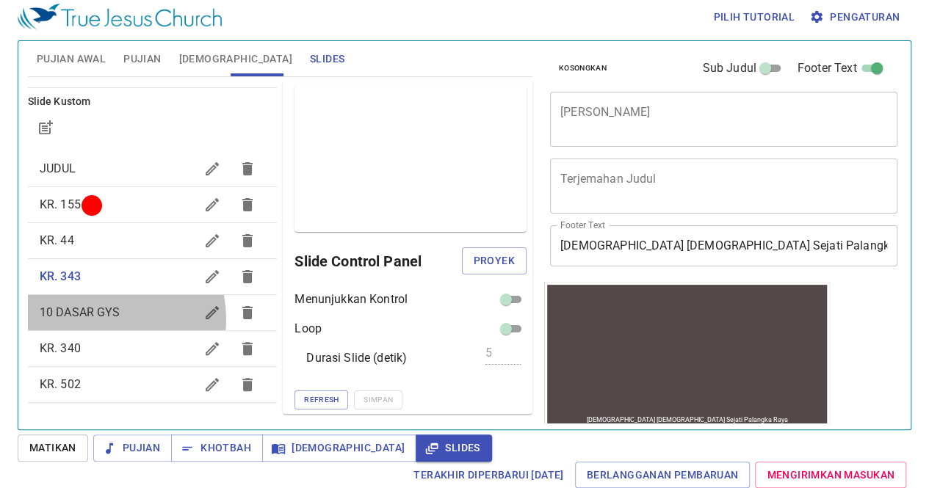
click at [107, 318] on span "10 DASAR GYS" at bounding box center [80, 313] width 81 height 14
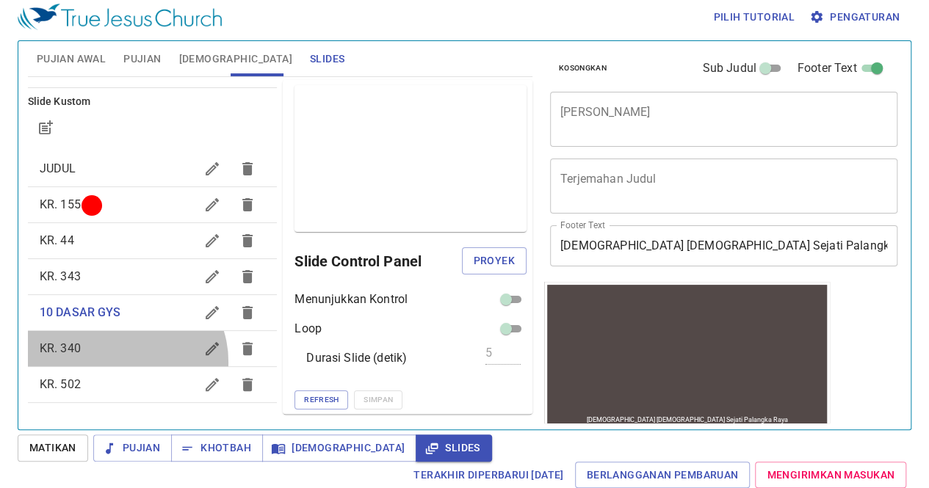
click at [123, 361] on div "KR. 340" at bounding box center [153, 348] width 250 height 35
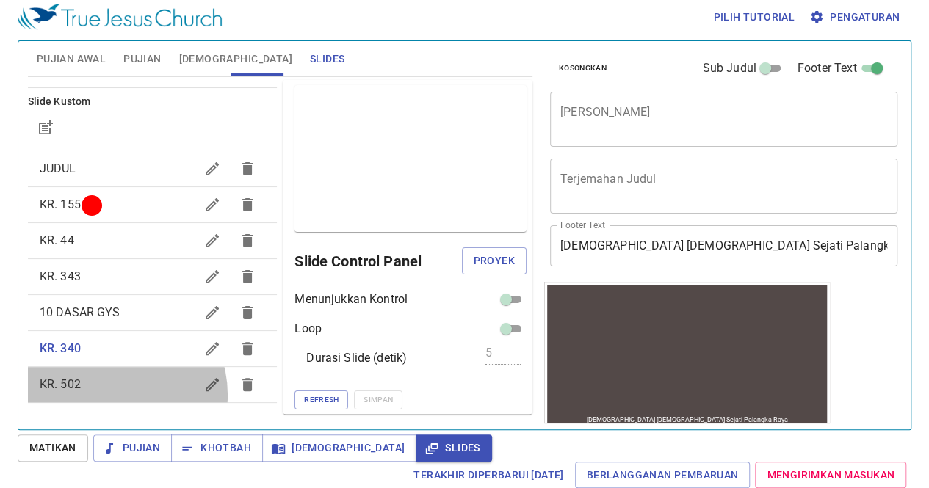
click at [109, 394] on div "KR. 502" at bounding box center [153, 384] width 250 height 35
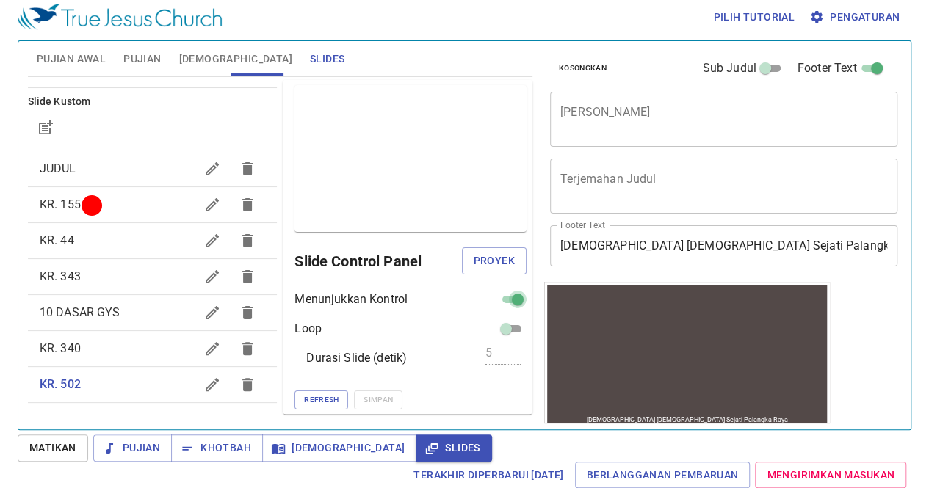
click at [507, 299] on input "checkbox" at bounding box center [517, 303] width 53 height 18
checkbox input "false"
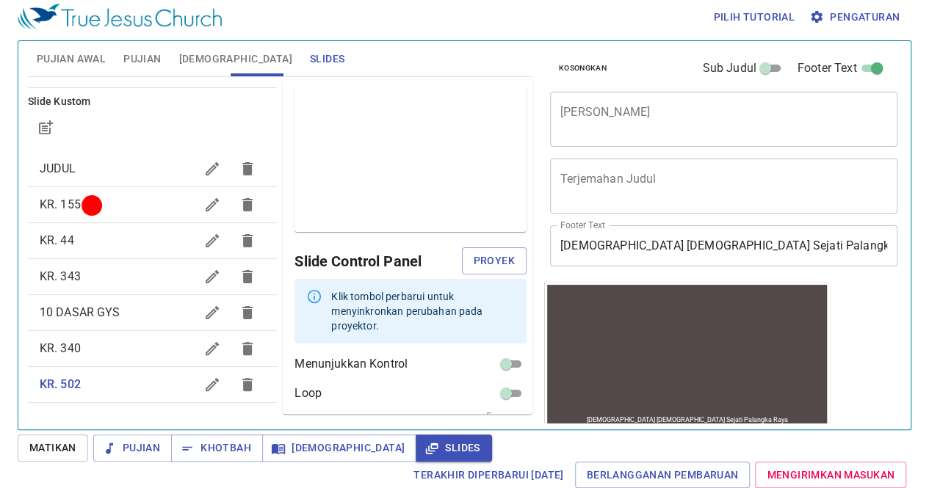
scroll to position [51, 0]
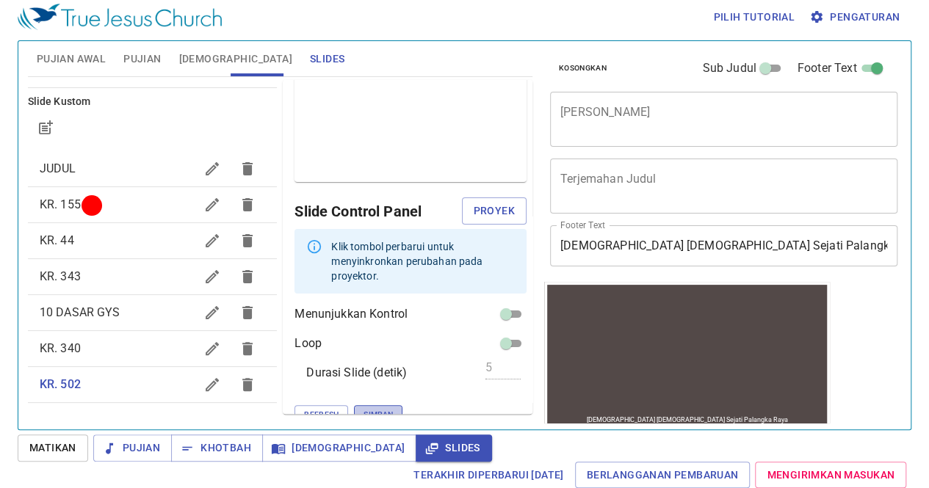
click at [364, 408] on span "Simpan" at bounding box center [378, 414] width 29 height 13
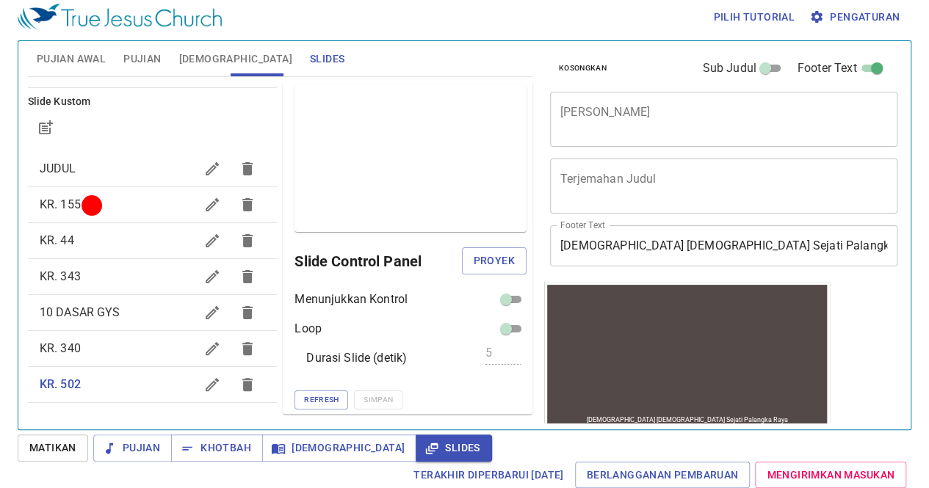
scroll to position [0, 0]
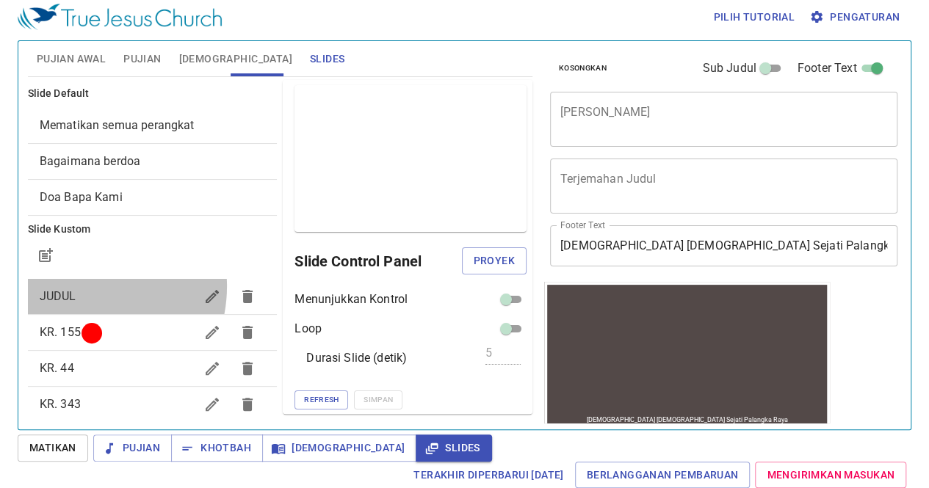
click at [79, 286] on div "JUDUL" at bounding box center [153, 296] width 250 height 35
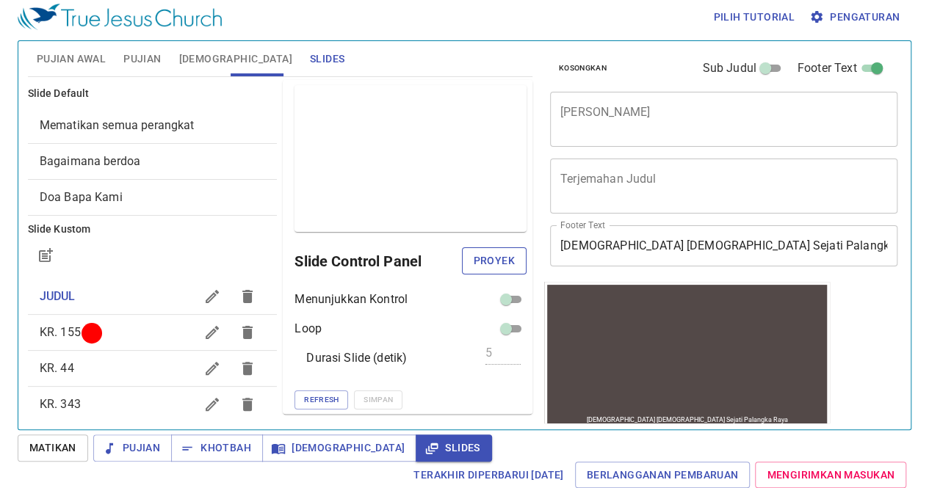
click at [462, 267] on button "Proyek" at bounding box center [494, 260] width 65 height 27
